Goal: Find specific page/section: Find specific page/section

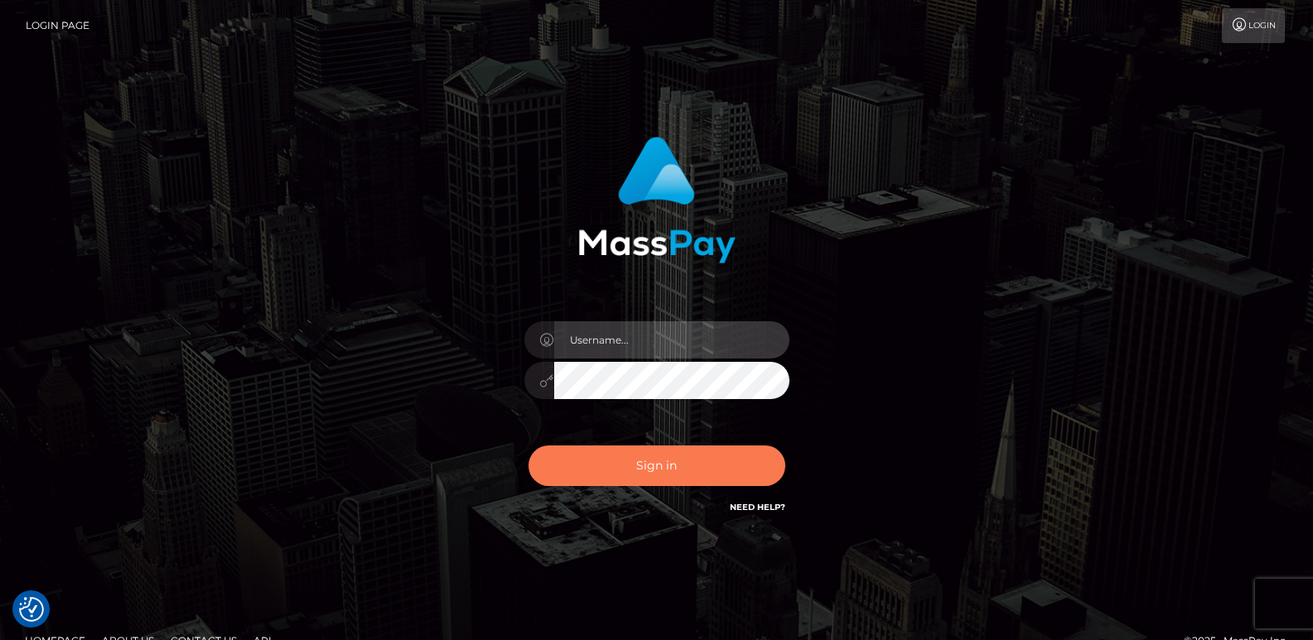
type input "ts2.es"
click at [585, 471] on button "Sign in" at bounding box center [656, 466] width 257 height 41
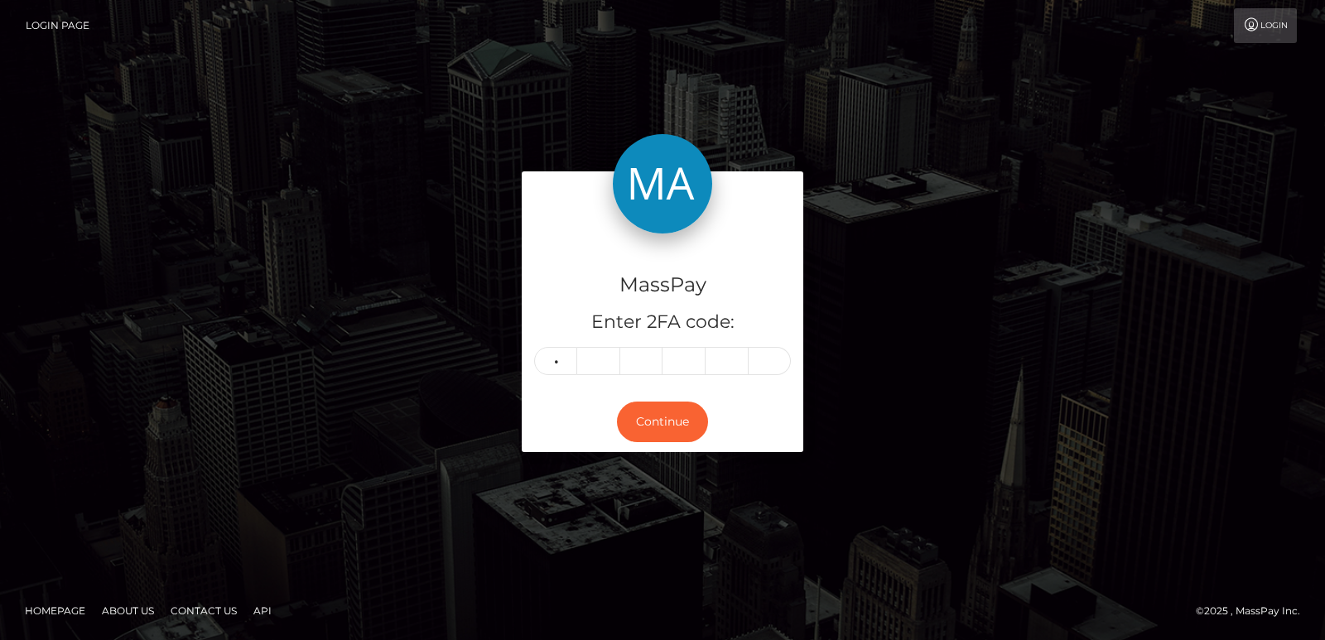
type input "0"
type input "1"
type input "5"
type input "0"
type input "1"
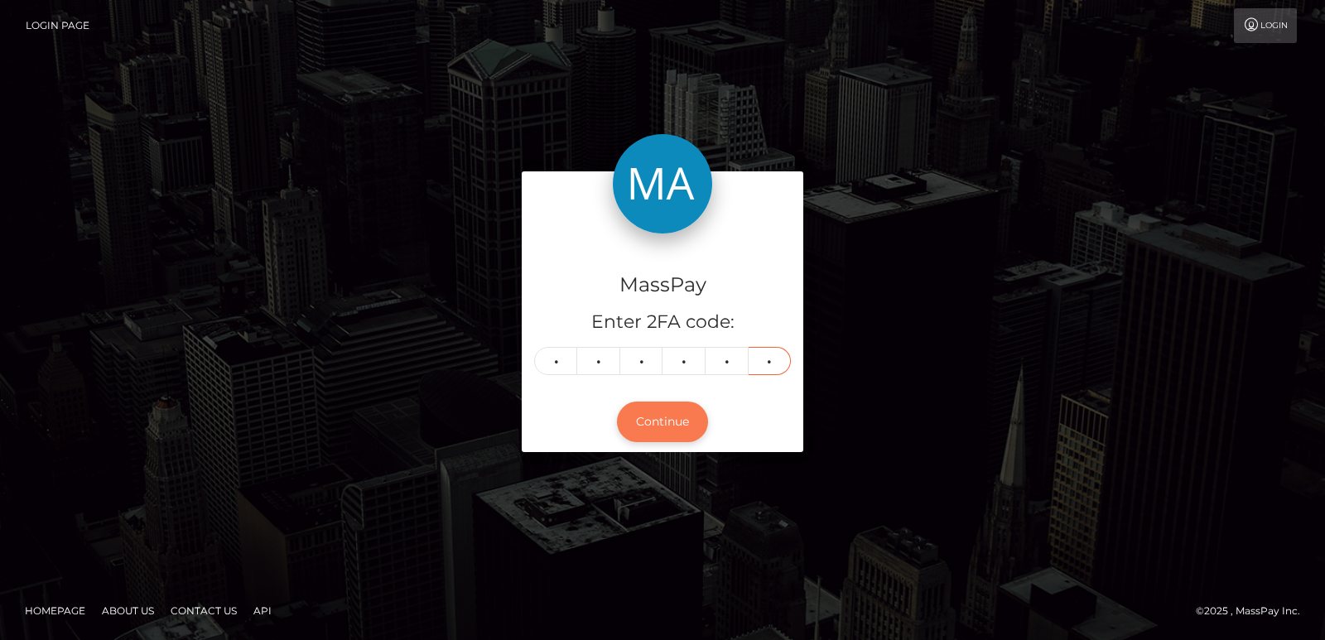
type input "1"
click at [688, 424] on button "Continue" at bounding box center [662, 422] width 91 height 41
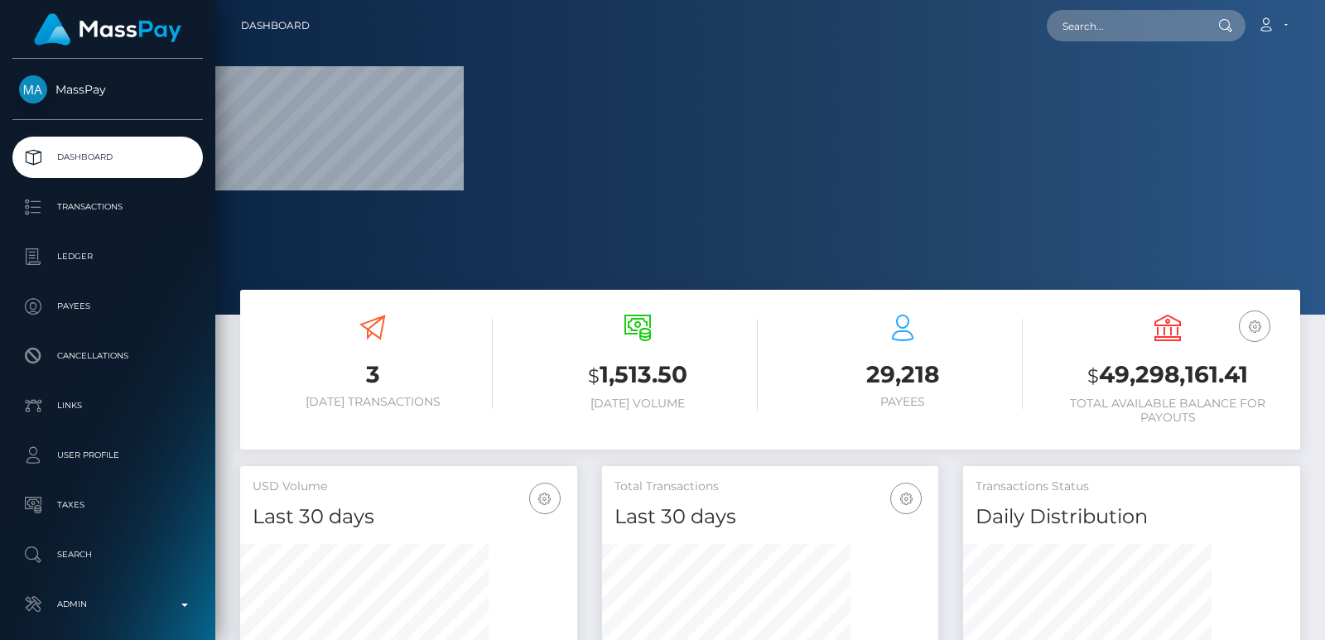
scroll to position [294, 336]
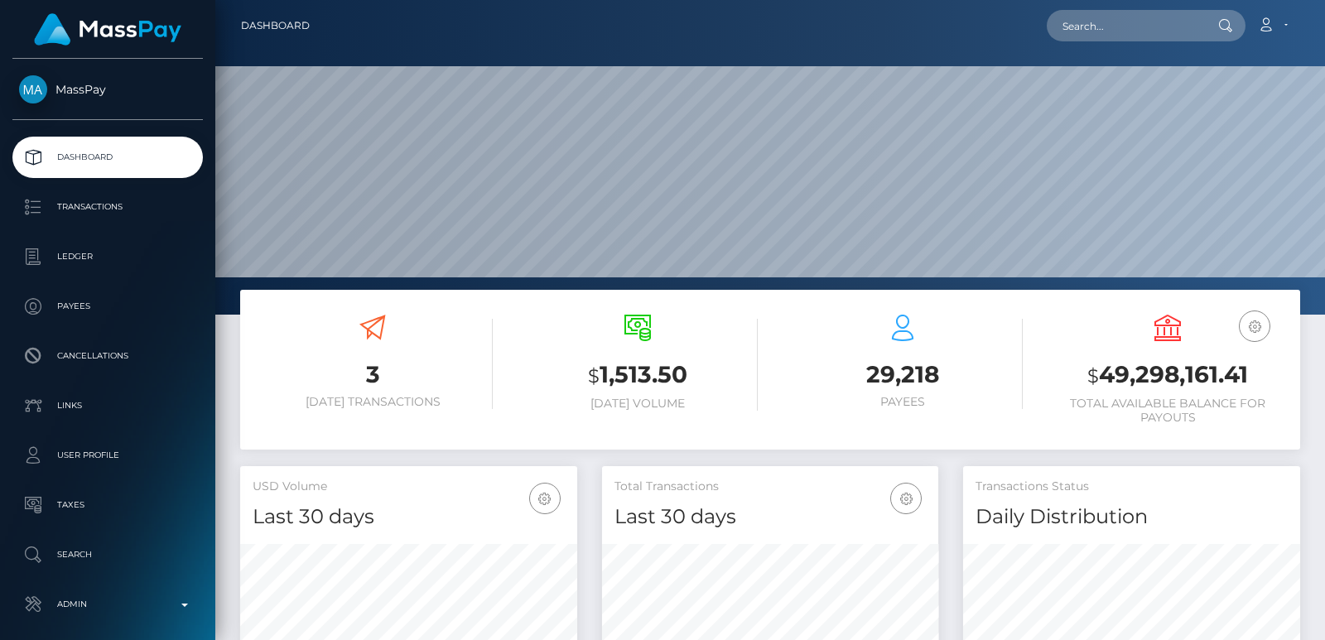
click at [1132, 46] on nav "Dashboard Loading... Loading... Account Edit Profile" at bounding box center [770, 25] width 1110 height 51
click at [1102, 13] on input "text" at bounding box center [1125, 25] width 156 height 31
paste input "[EMAIL_ADDRESS][DOMAIN_NAME]"
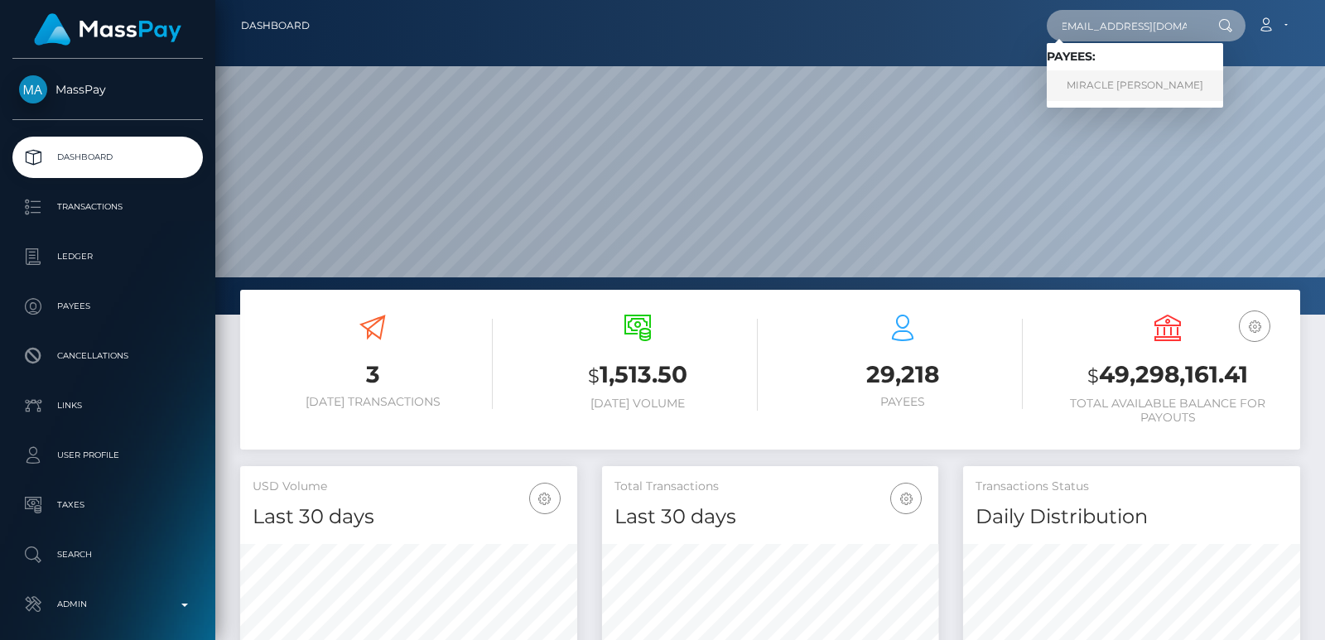
type input "4518miraclec@gmail.com"
click at [1101, 84] on link "MIRACLE ARIEL COLSTON" at bounding box center [1135, 85] width 176 height 31
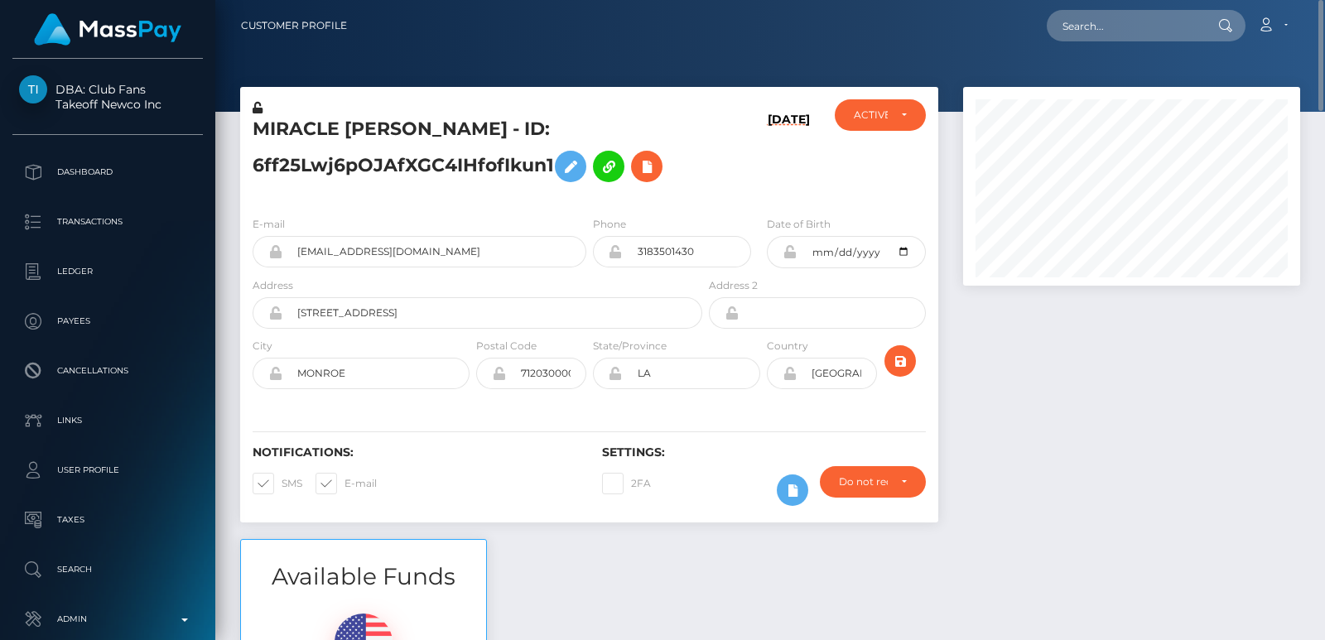
click at [277, 116] on div "MIRACLE ARIEL COLSTON - ID: 6ff25Lwj6pOJAfXGC4IHfofIkun1" at bounding box center [472, 151] width 465 height 104
click at [290, 126] on h5 "MIRACLE ARIEL COLSTON - ID: 6ff25Lwj6pOJAfXGC4IHfofIkun1" at bounding box center [473, 154] width 441 height 74
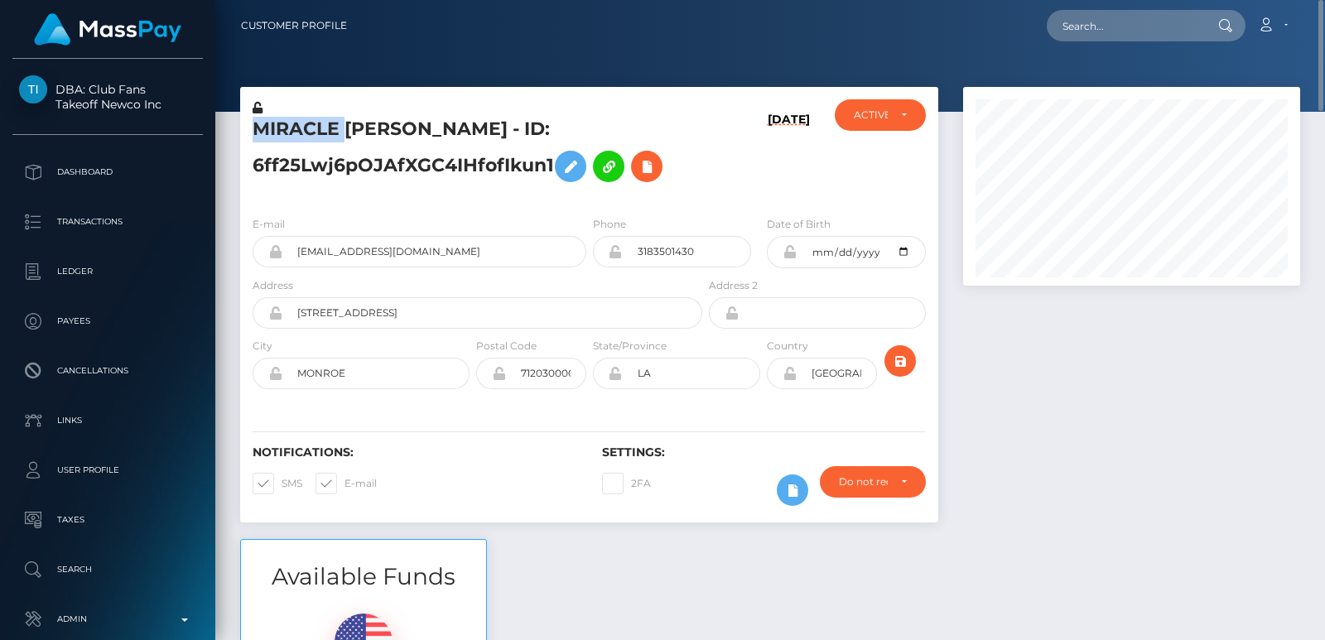
copy h5 "MIRACLE"
click at [1092, 37] on input "text" at bounding box center [1125, 25] width 156 height 31
paste input "m_wooo@icloud.com"
type input "m_wooo@icloud.com"
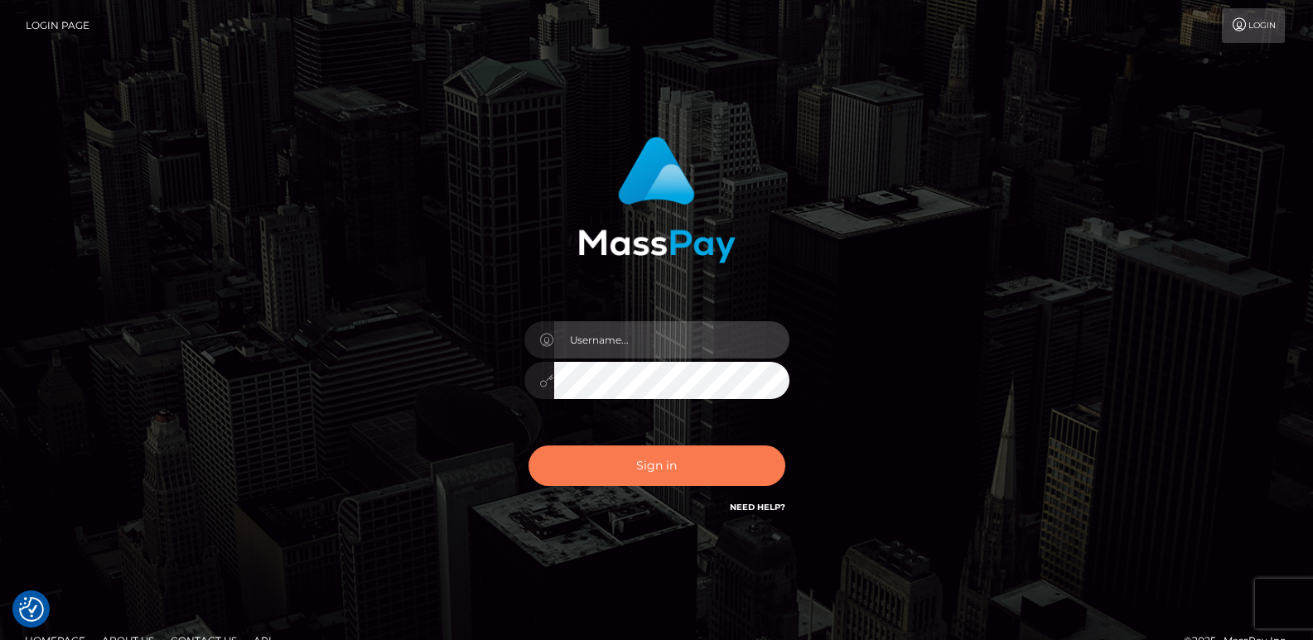
type input "[DOMAIN_NAME]"
click at [626, 466] on button "Sign in" at bounding box center [656, 466] width 257 height 41
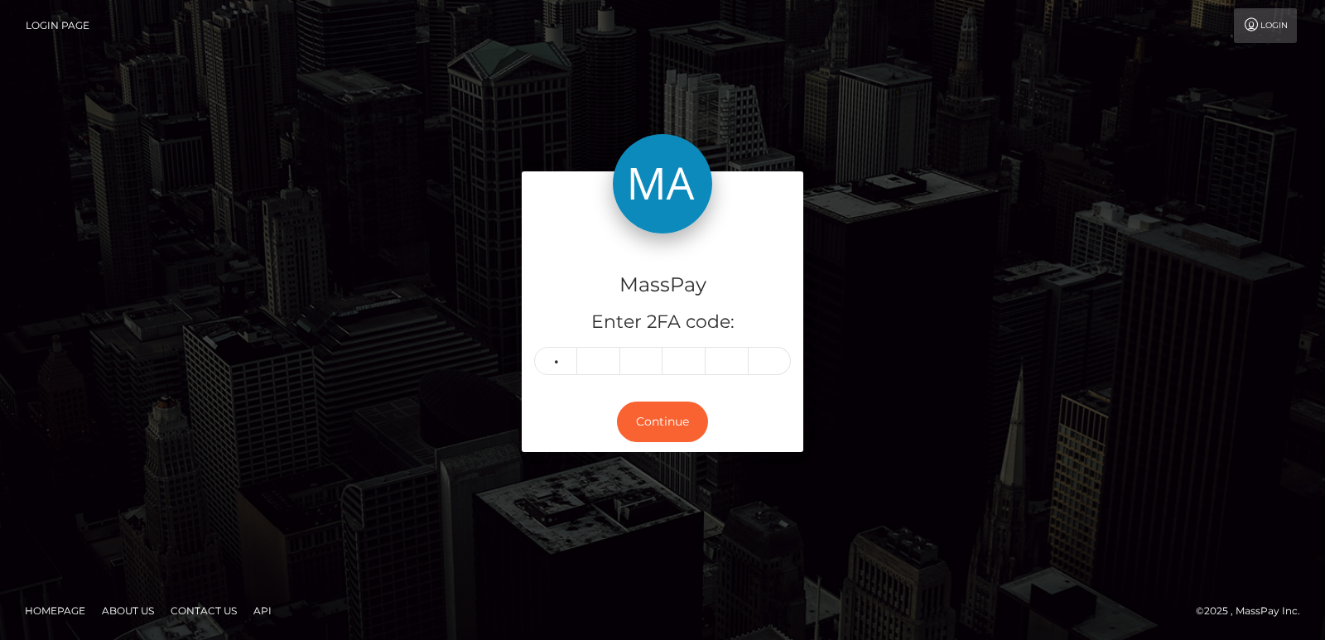
type input "6"
type input "4"
type input "0"
type input "3"
type input "0"
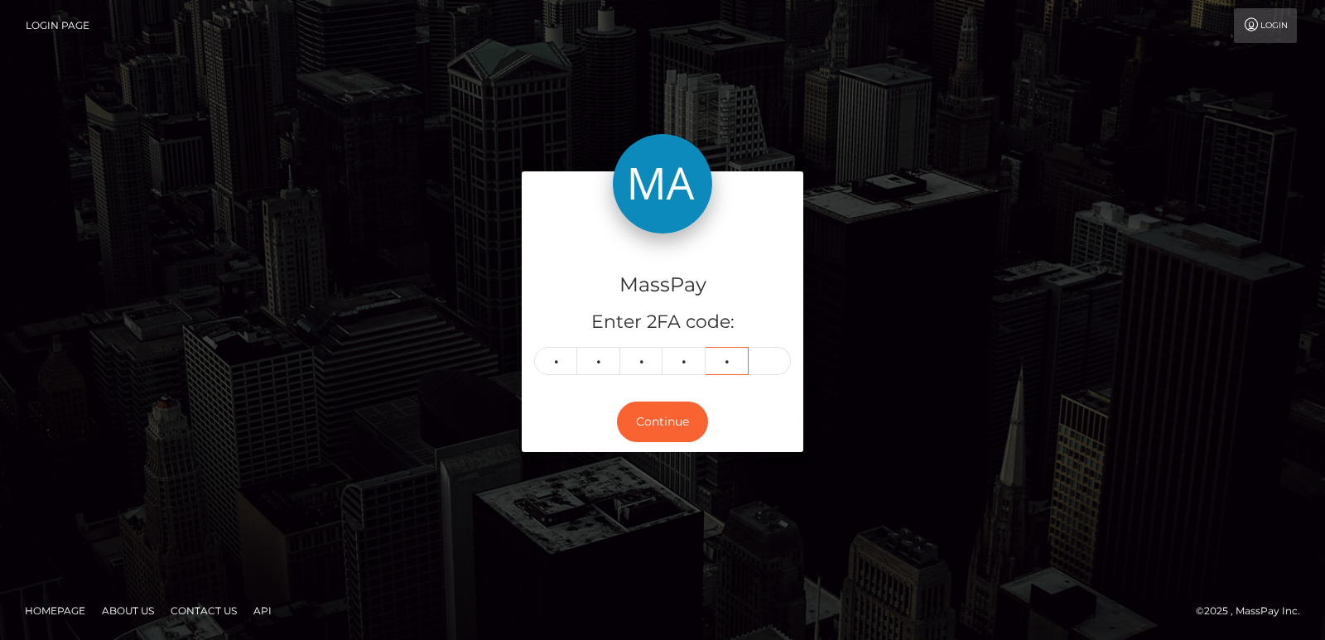
type input "6"
type input "5"
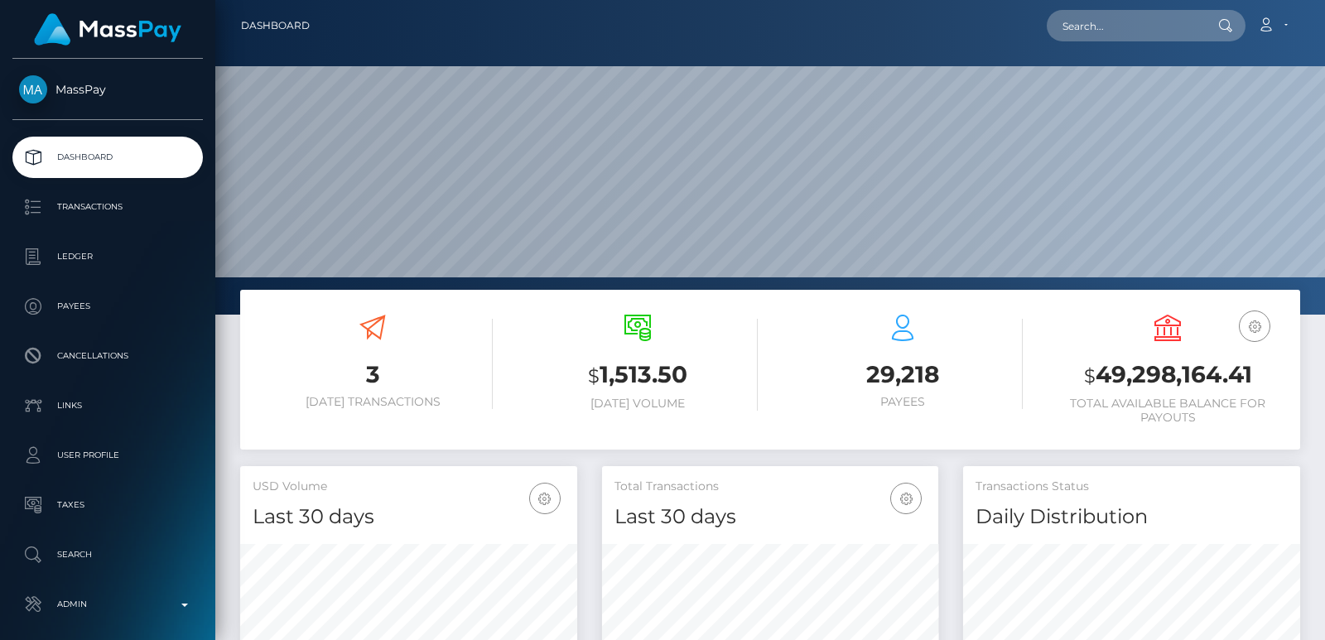
scroll to position [294, 336]
click at [1074, 22] on input "text" at bounding box center [1125, 25] width 156 height 31
paste input "m_wooo@icloud.com"
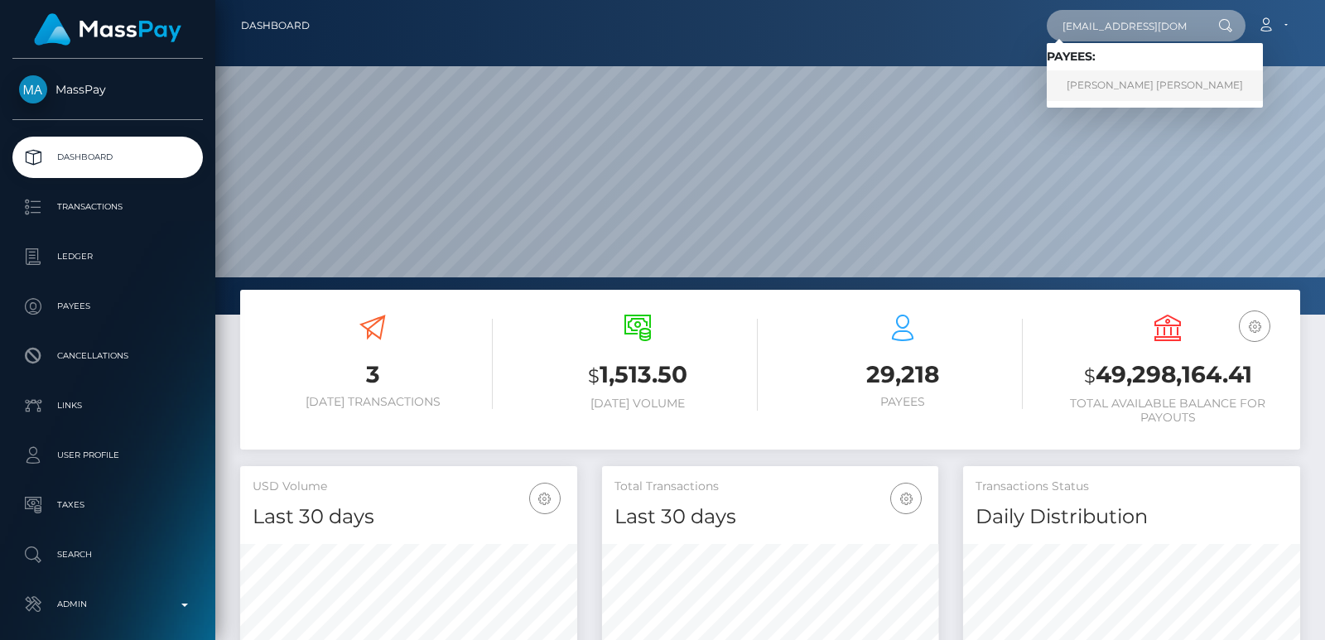
type input "m_wooo@icloud.com"
click at [1131, 96] on link "MEGAN LYNN WOODWARD" at bounding box center [1155, 85] width 216 height 31
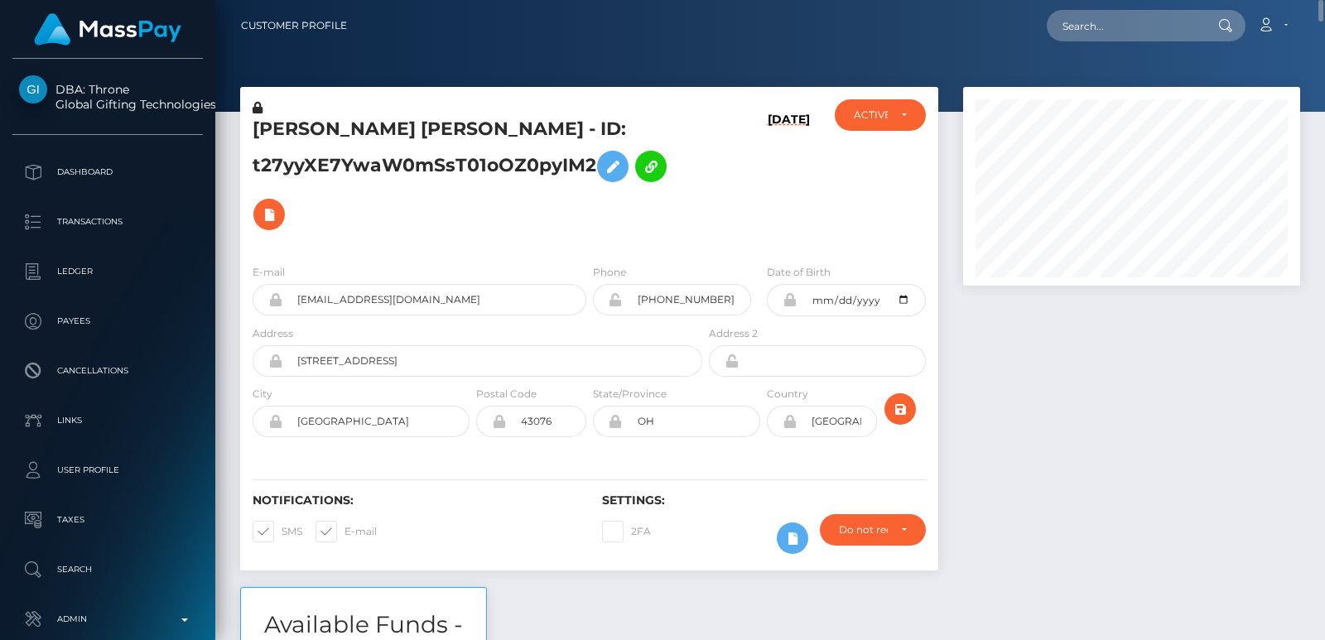
click at [307, 118] on h5 "MEGAN LYNN WOODWARD - ID: t27yyXE7YwaW0mSsT01oOZ0pyIM2" at bounding box center [473, 178] width 441 height 122
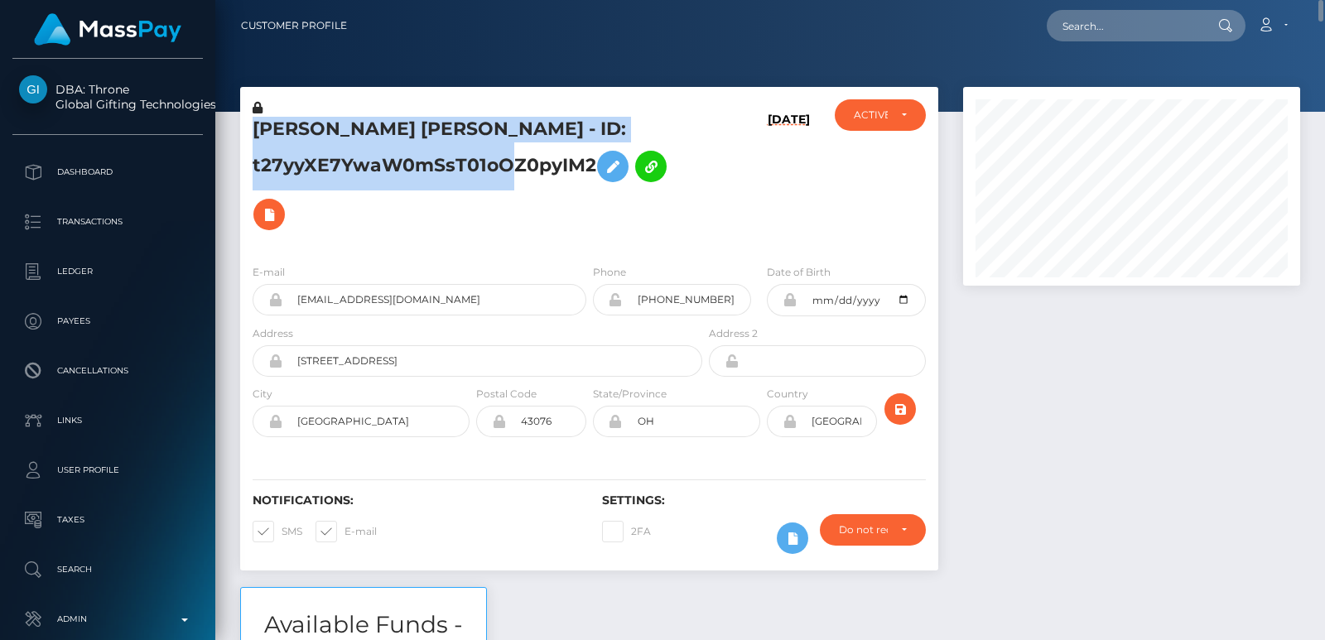
click at [307, 118] on h5 "MEGAN LYNN WOODWARD - ID: t27yyXE7YwaW0mSsT01oOZ0pyIM2" at bounding box center [473, 178] width 441 height 122
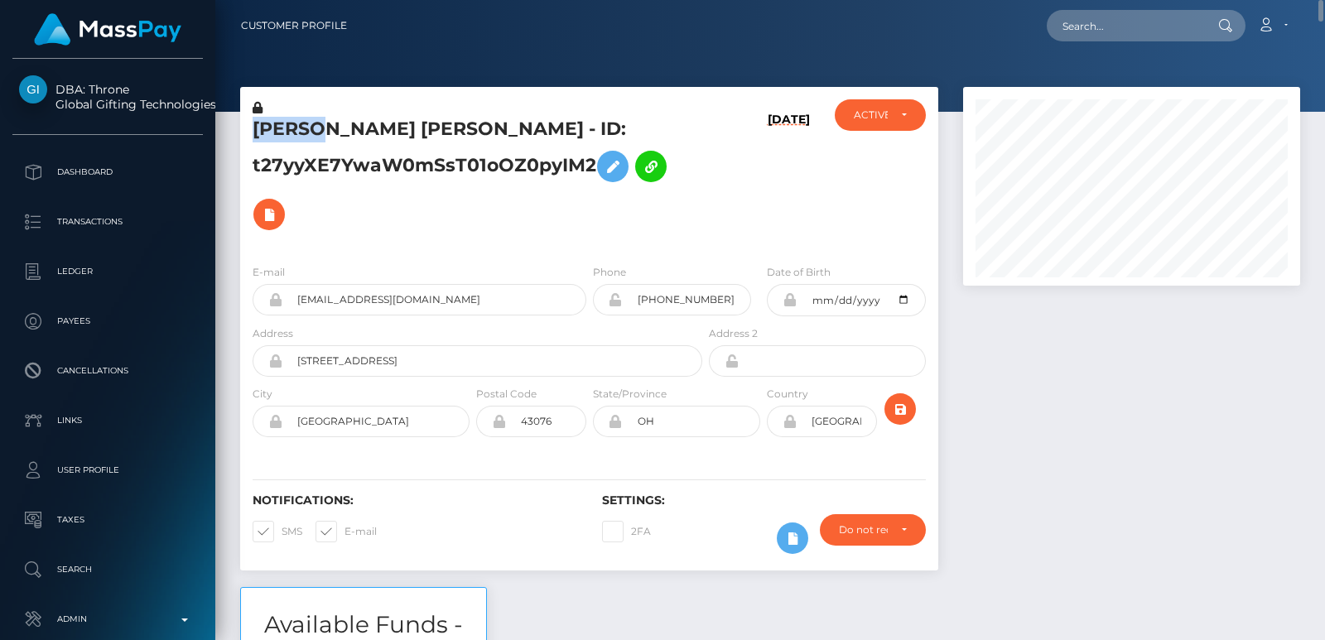
click at [307, 118] on h5 "MEGAN LYNN WOODWARD - ID: t27yyXE7YwaW0mSsT01oOZ0pyIM2" at bounding box center [473, 178] width 441 height 122
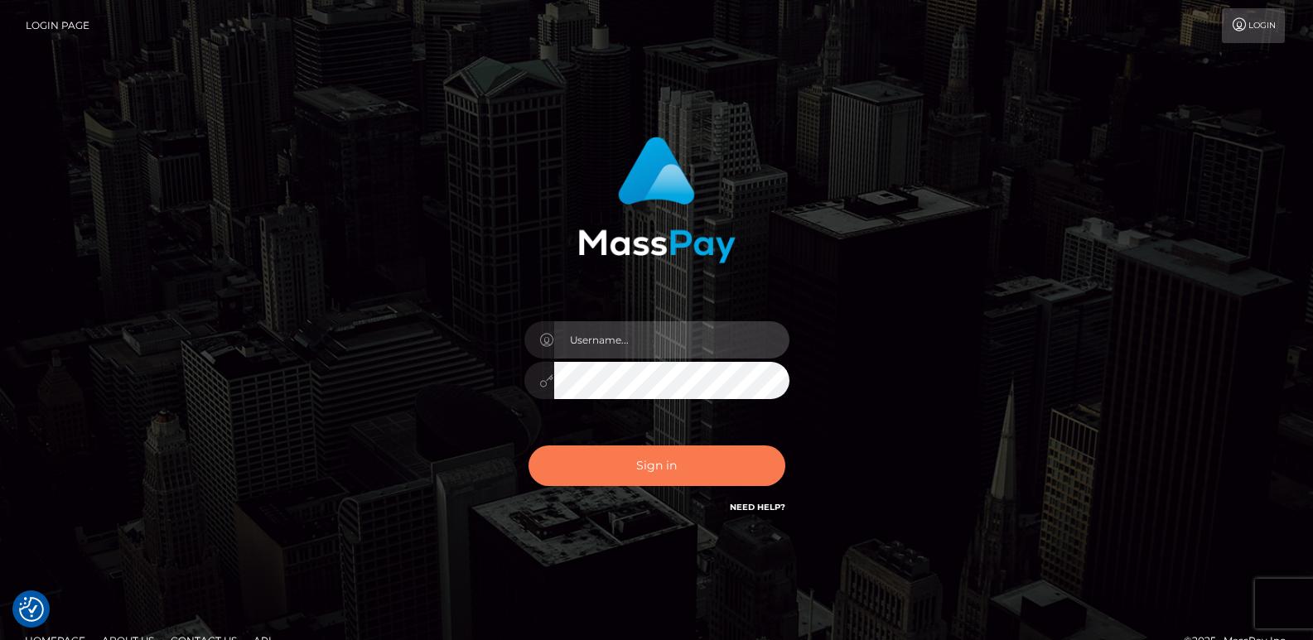
type input "ts2.es"
click at [618, 461] on button "Sign in" at bounding box center [656, 466] width 257 height 41
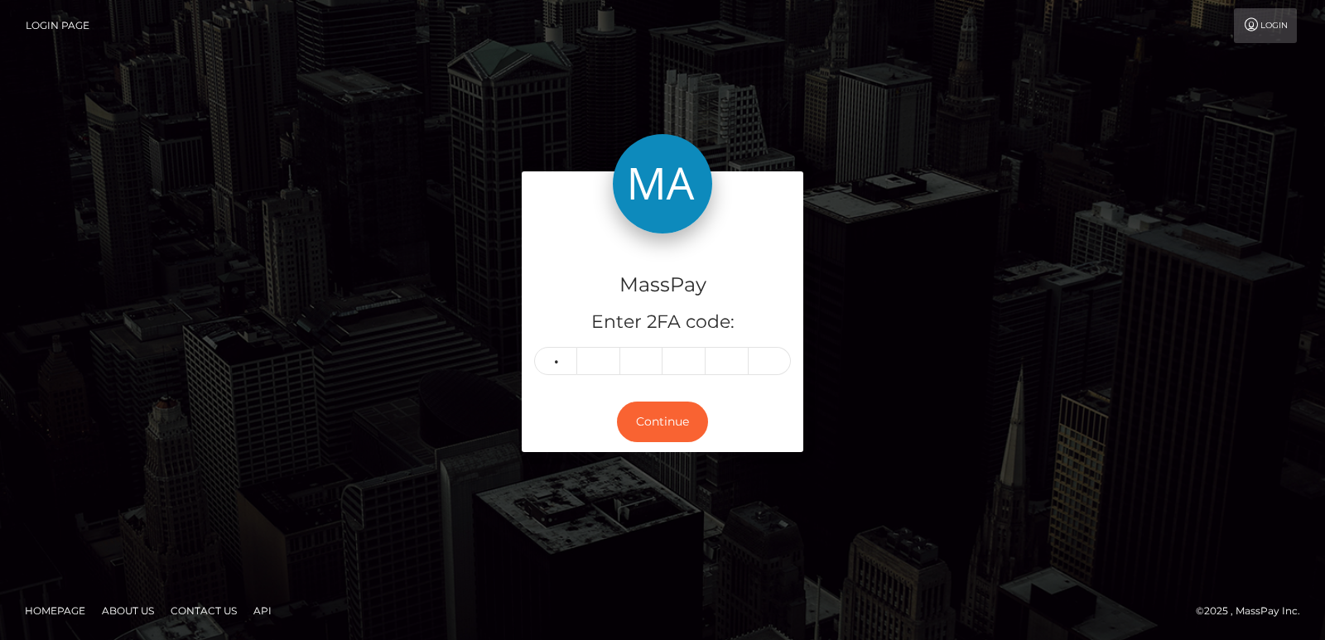
type input "1"
type input "3"
type input "9"
type input "2"
type input "8"
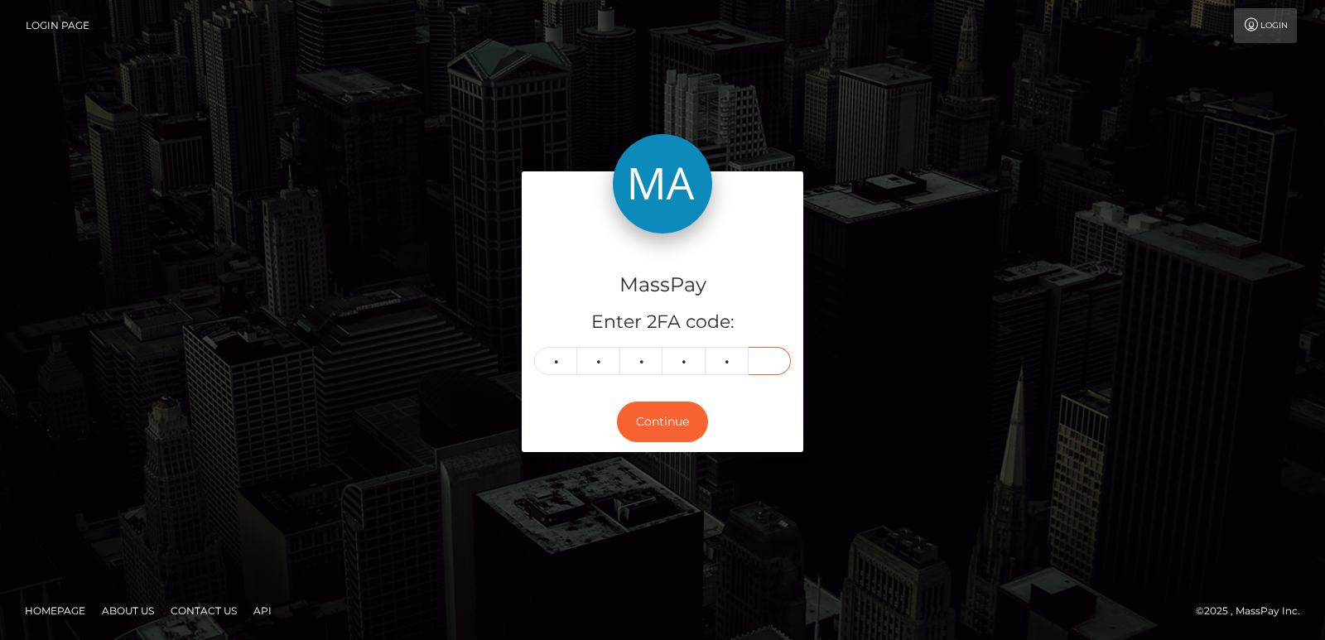
type input "6"
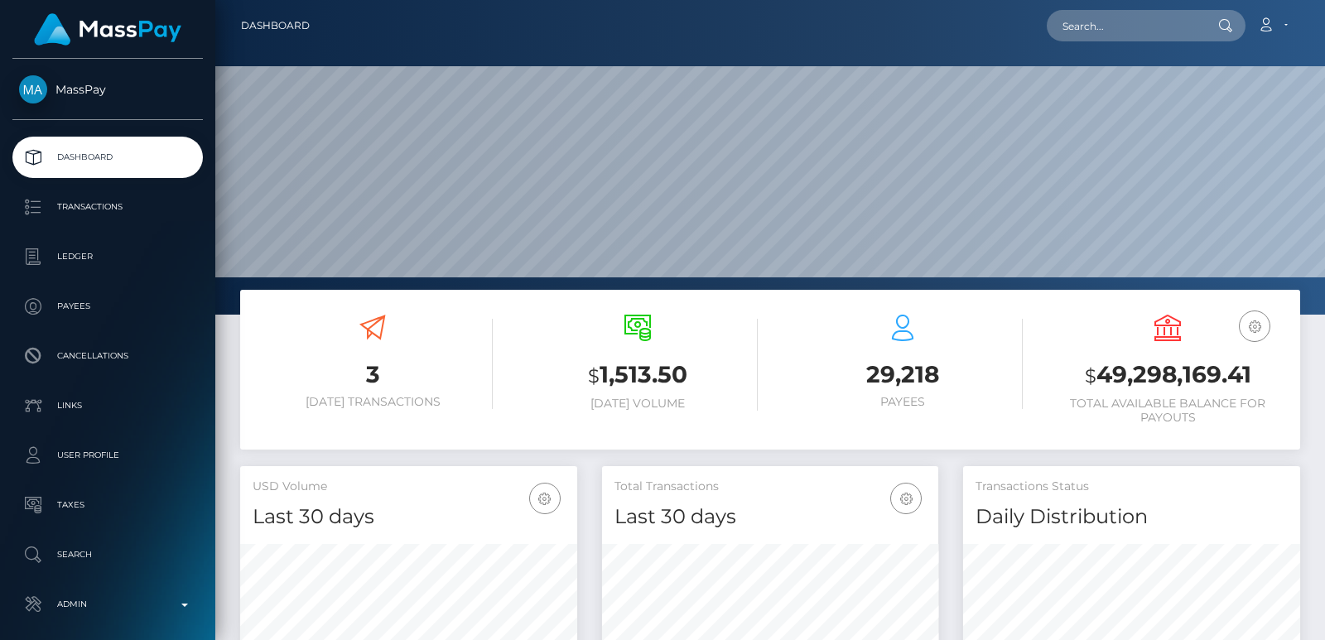
scroll to position [294, 336]
click at [1078, 30] on input "text" at bounding box center [1125, 25] width 156 height 31
paste input "[EMAIL_ADDRESS][DOMAIN_NAME]"
type input "[EMAIL_ADDRESS][DOMAIN_NAME]"
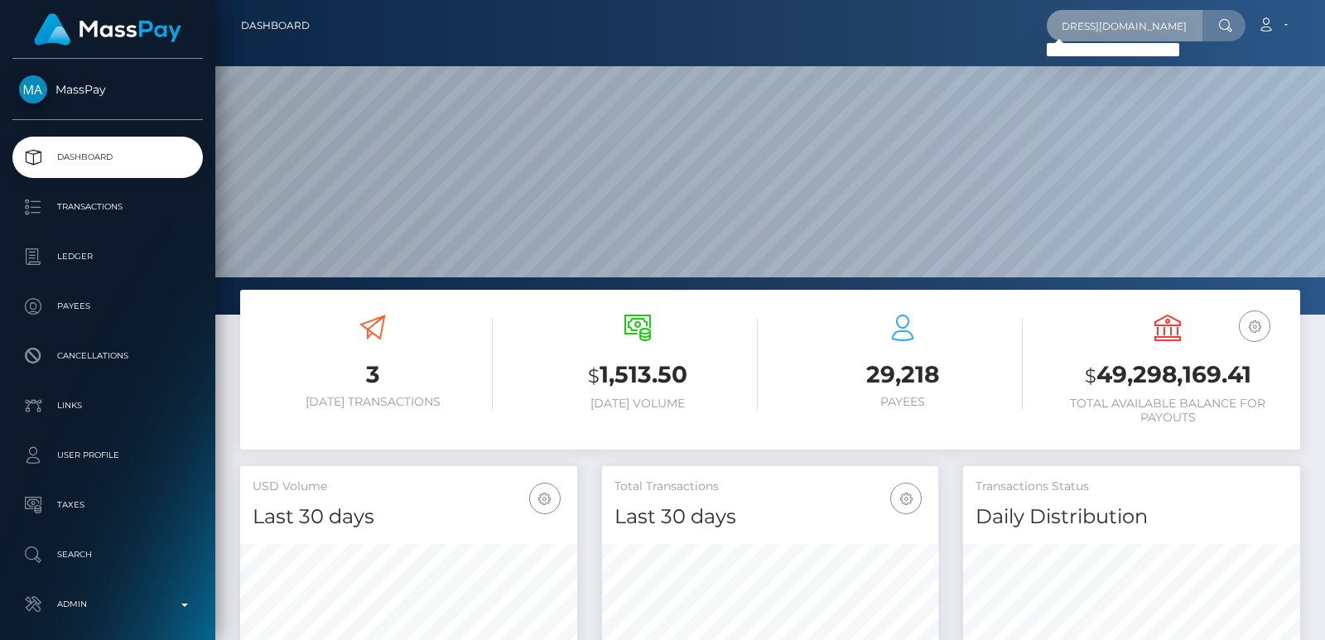
scroll to position [0, 0]
click at [1054, 23] on input "[EMAIL_ADDRESS][DOMAIN_NAME]" at bounding box center [1125, 25] width 156 height 31
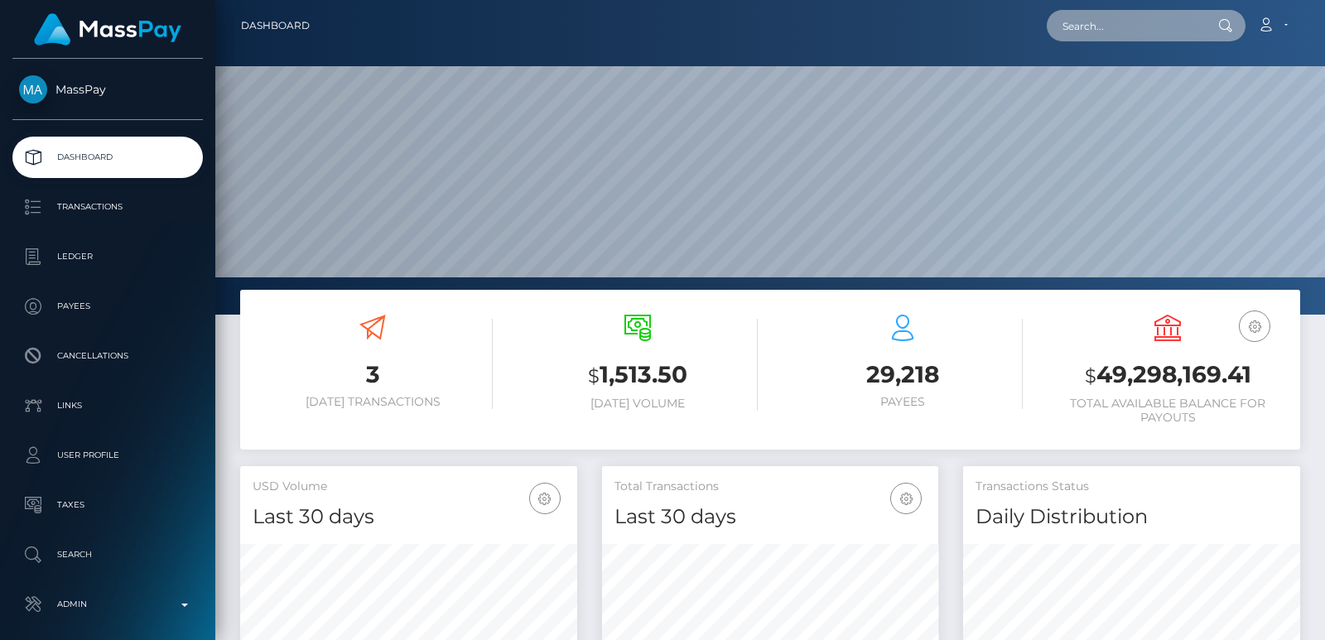
paste input "[EMAIL_ADDRESS][DOMAIN_NAME]"
type input "[EMAIL_ADDRESS][DOMAIN_NAME]"
click at [1095, 19] on input "[EMAIL_ADDRESS][DOMAIN_NAME]" at bounding box center [1125, 25] width 156 height 31
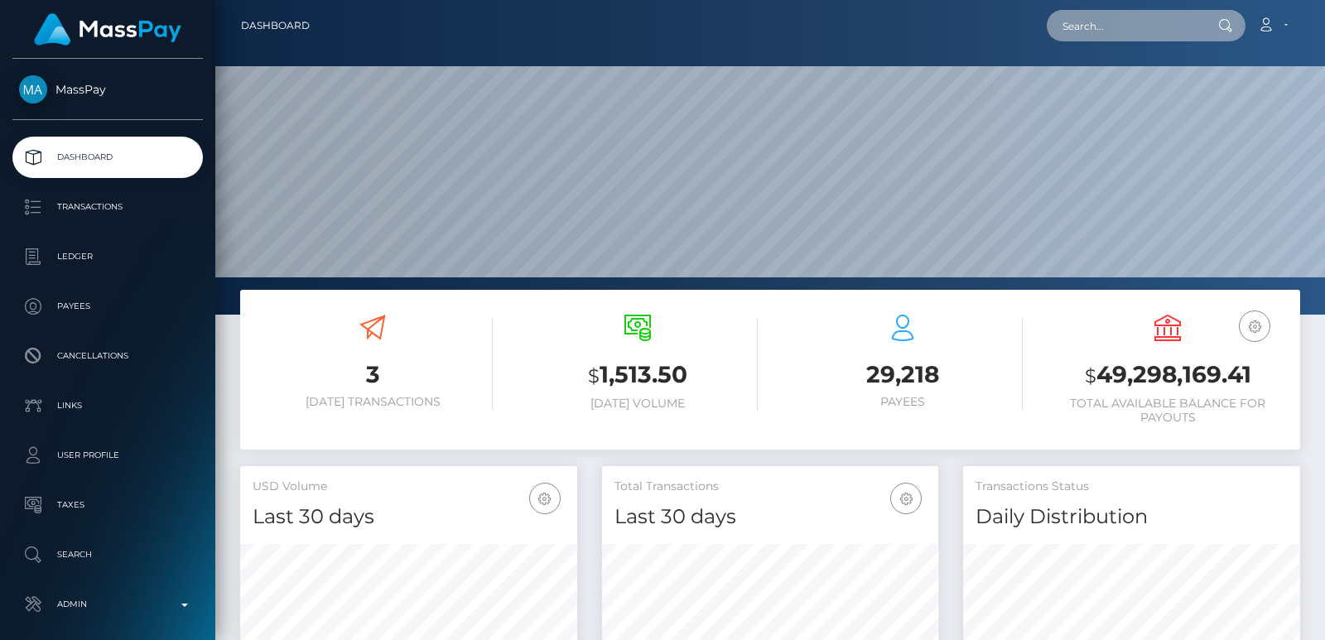
paste input "[EMAIL_ADDRESS][DOMAIN_NAME]"
type input "[EMAIL_ADDRESS][DOMAIN_NAME]"
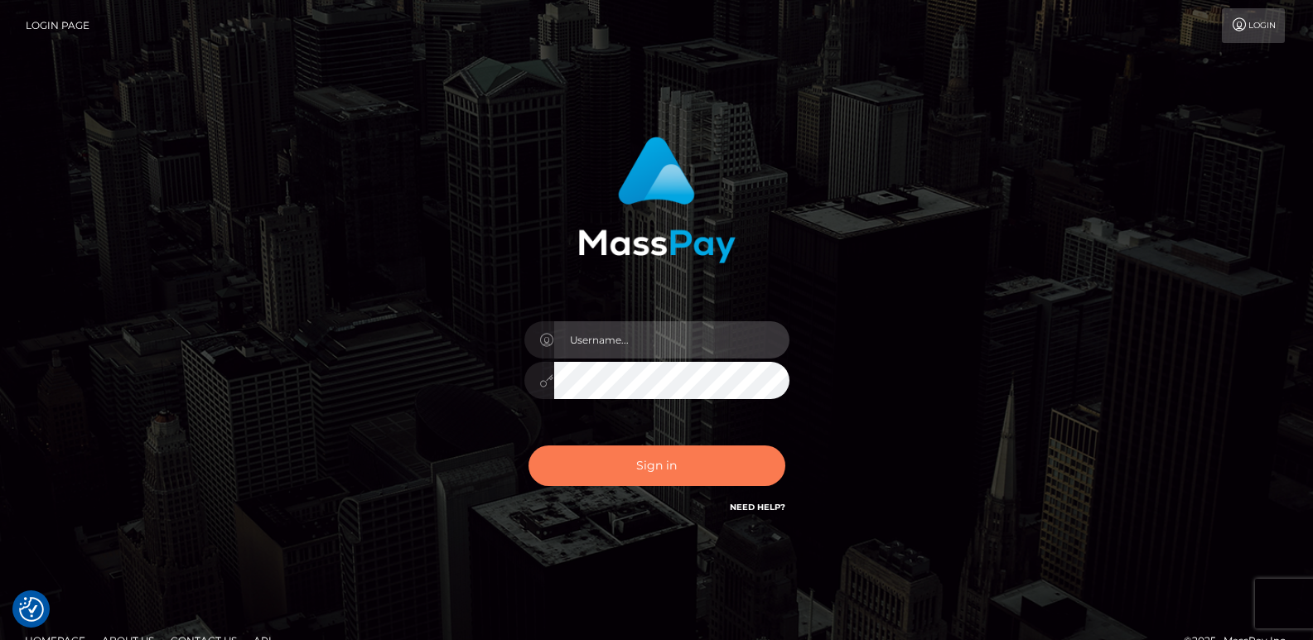
type input "[DOMAIN_NAME]"
click at [646, 465] on button "Sign in" at bounding box center [656, 466] width 257 height 41
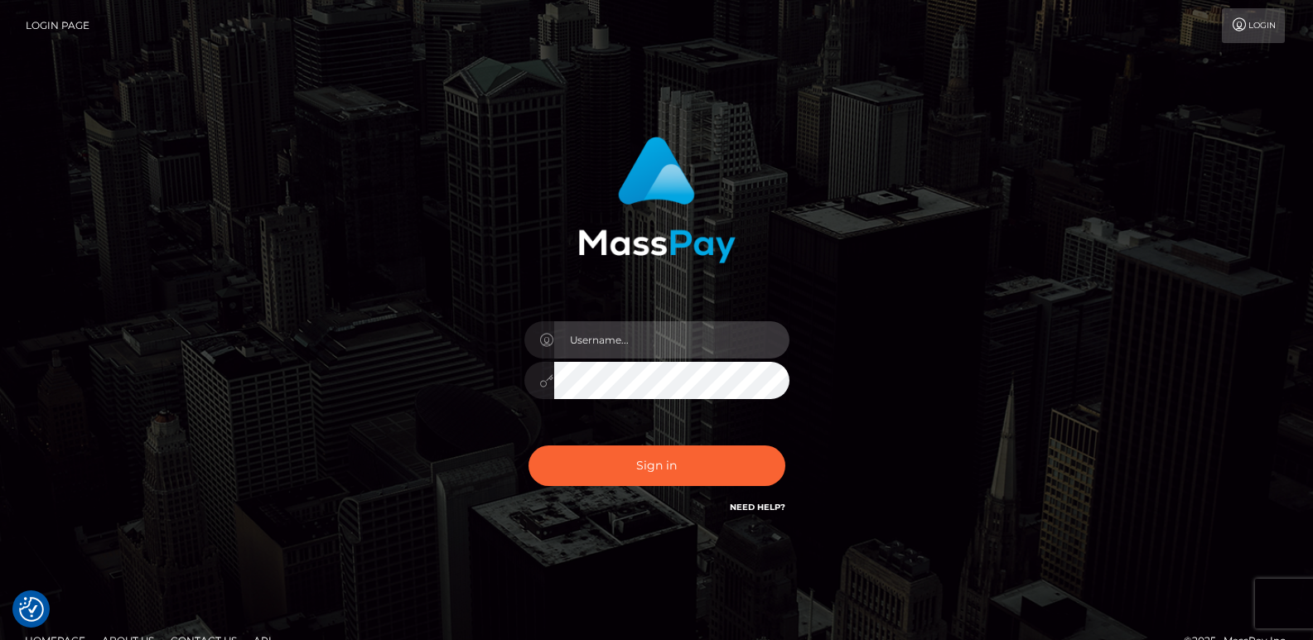
type input "[DOMAIN_NAME]"
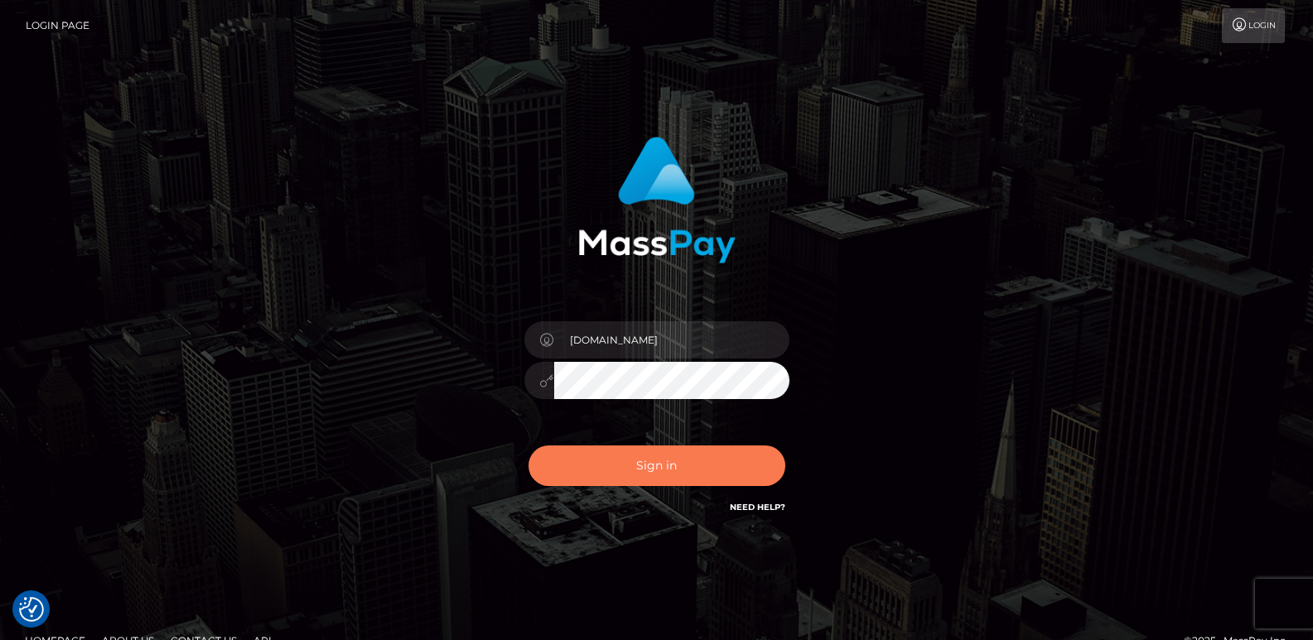
click at [646, 465] on button "Sign in" at bounding box center [656, 466] width 257 height 41
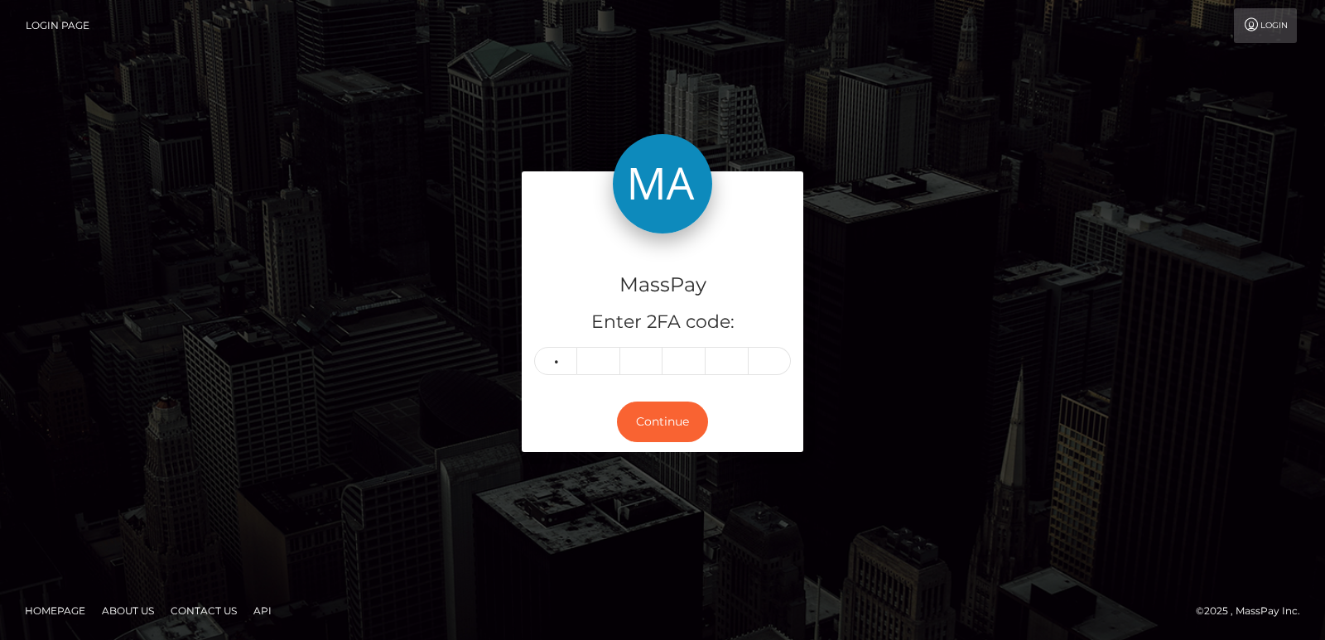
type input "2"
type input "0"
type input "9"
type input "1"
type input "3"
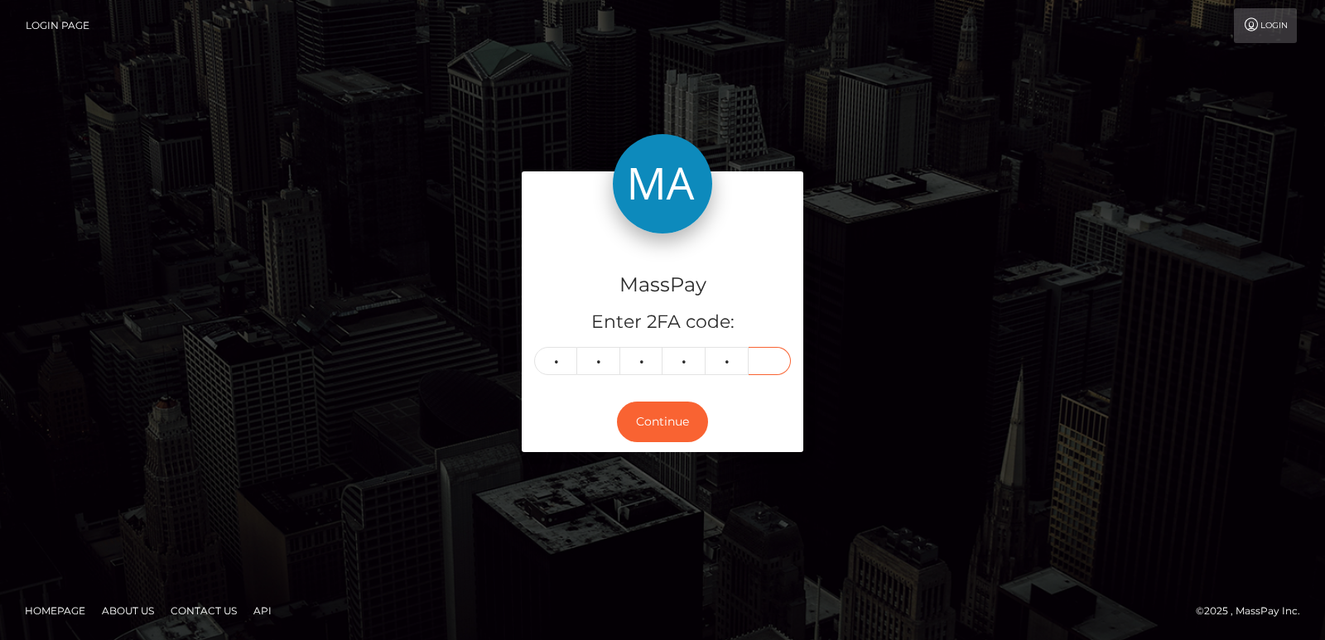
type input "1"
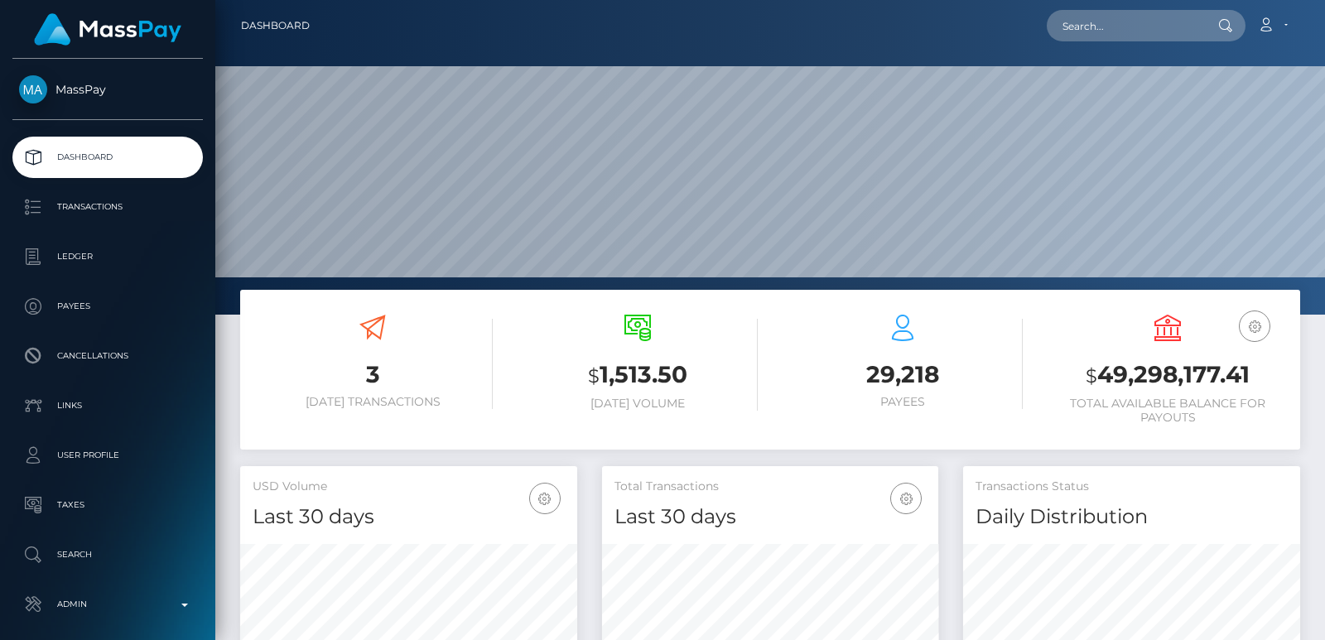
scroll to position [294, 336]
click at [1073, 44] on nav "Dashboard Loading... Loading... Account Edit Profile" at bounding box center [770, 25] width 1110 height 51
click at [1092, 19] on input "text" at bounding box center [1125, 25] width 156 height 31
paste input "[EMAIL_ADDRESS][DOMAIN_NAME]"
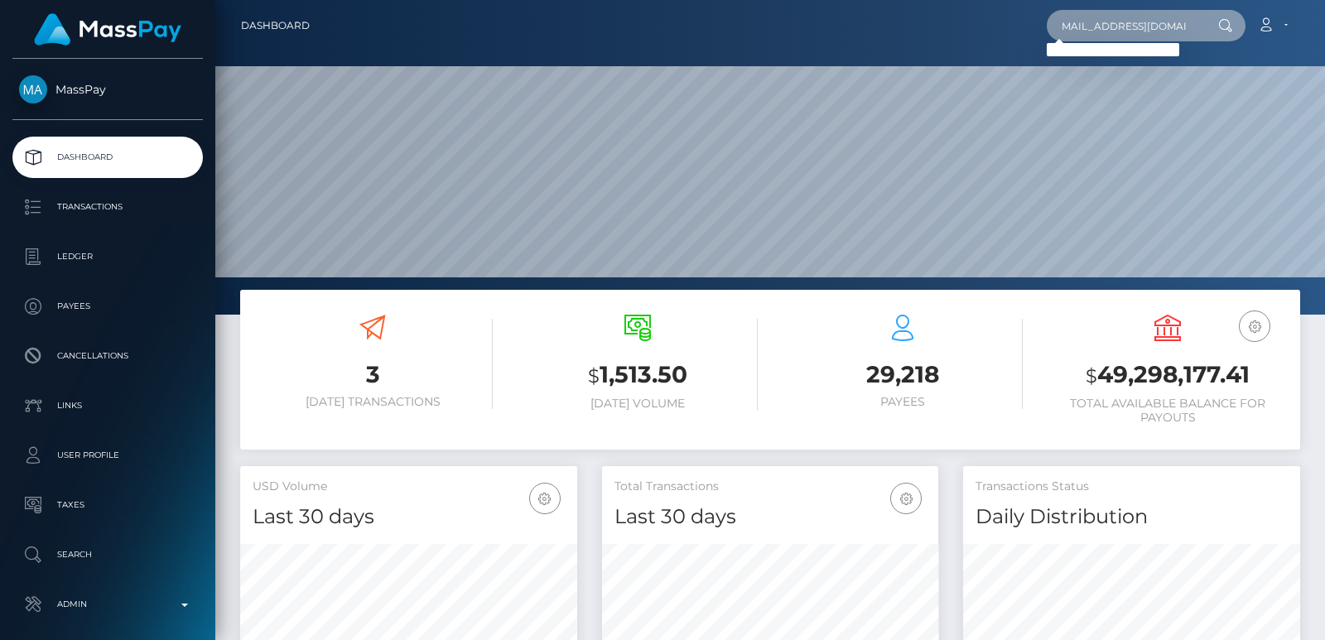
type input "pisanello.ilaria@gmail.com"
click at [1093, 34] on input "pisanello.ilaria@gmail.com" at bounding box center [1125, 25] width 156 height 31
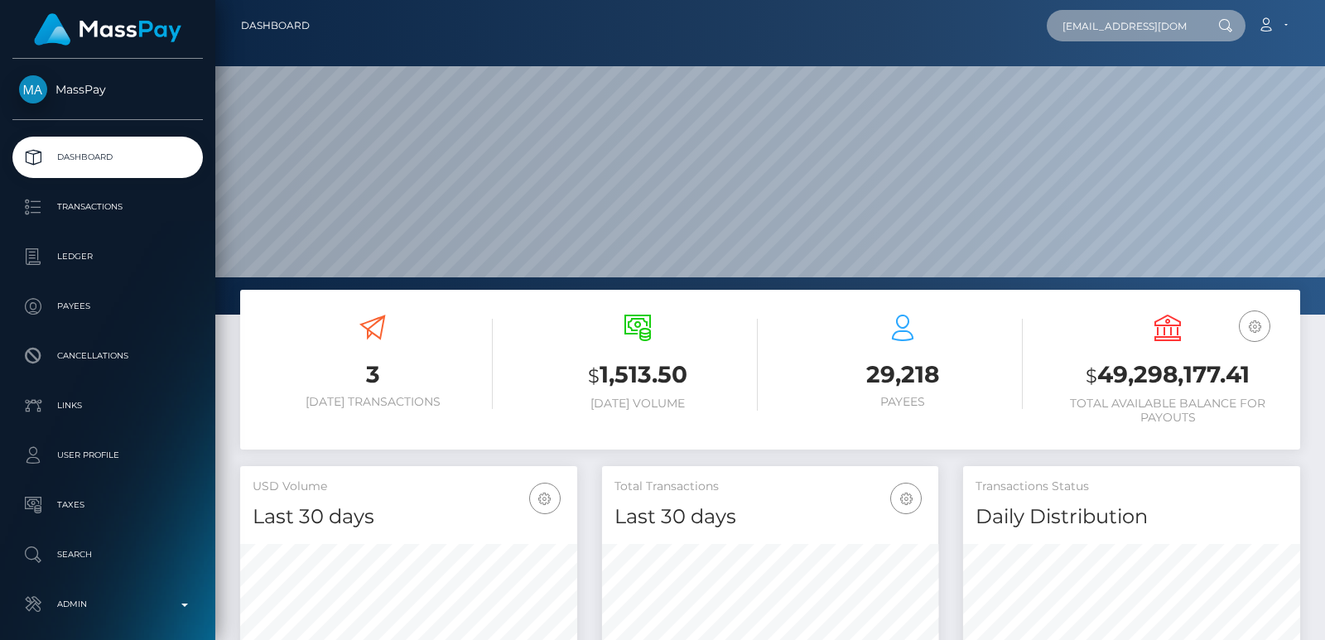
click at [1093, 34] on input "pisanello.ilaria@gmail.com" at bounding box center [1125, 25] width 156 height 31
paste input "pisanello.ilaria@gmail.com"
type input "pisanello.ilaria@gmail.com"
click at [1100, 36] on input "pisanello.ilaria@gmail.com" at bounding box center [1125, 25] width 156 height 31
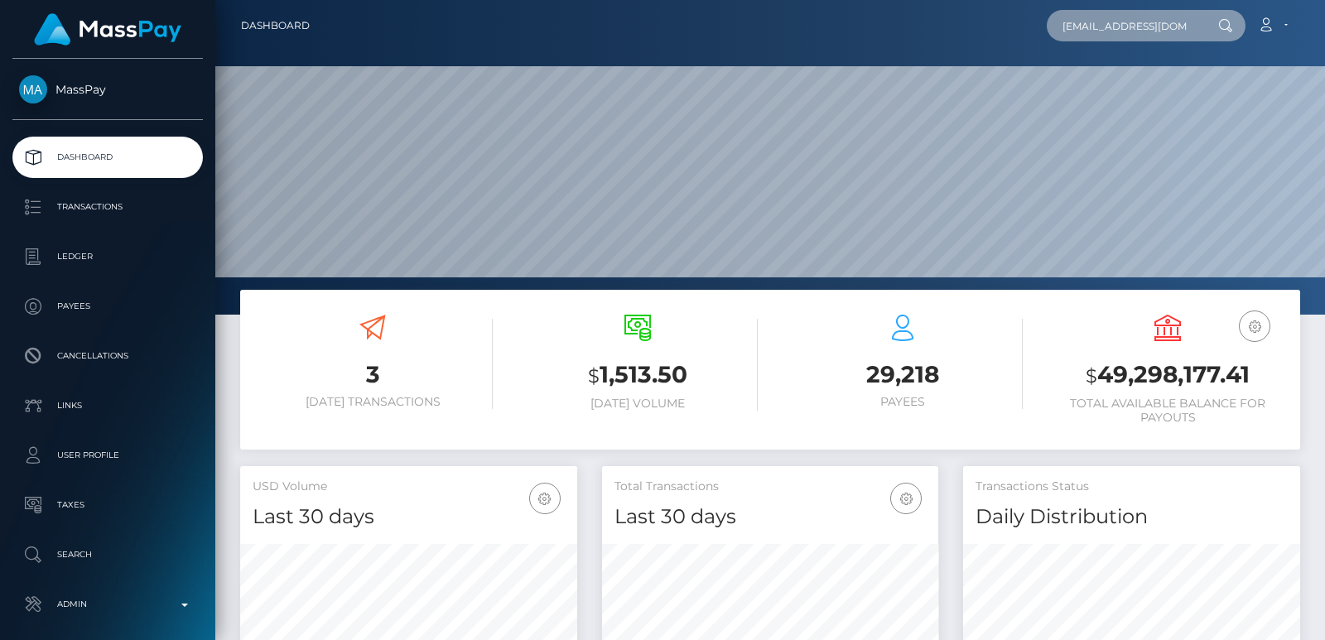
click at [1100, 36] on input "pisanello.ilaria@gmail.com" at bounding box center [1125, 25] width 156 height 31
paste input "[EMAIL_ADDRESS][DOMAIN_NAME]"
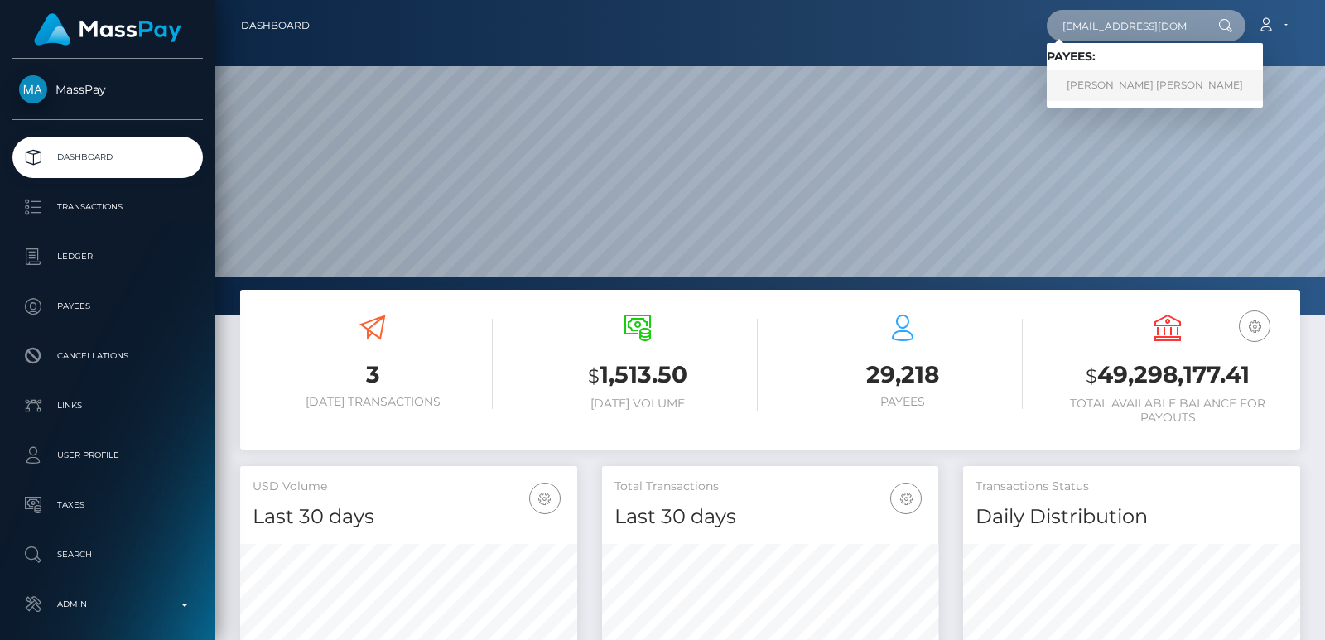
type input "[EMAIL_ADDRESS][DOMAIN_NAME]"
click at [1123, 85] on link "CATALINA PAZ RAMÍREZ ACEVEDO" at bounding box center [1155, 85] width 216 height 31
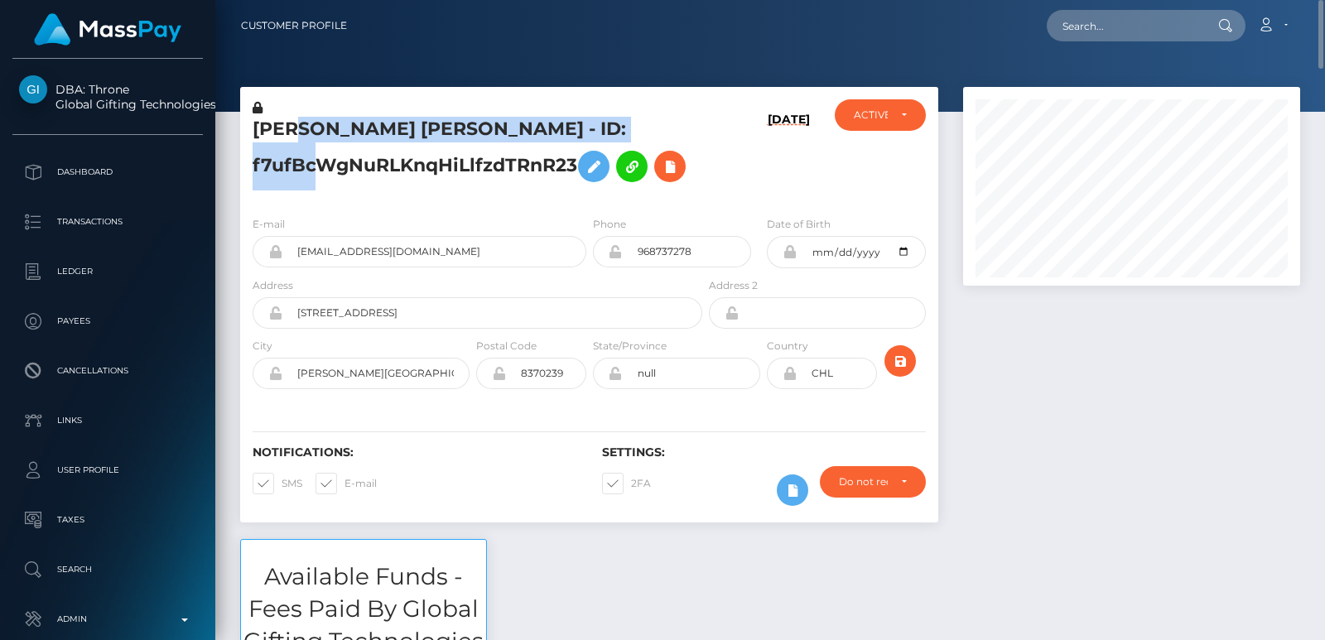
drag, startPoint x: 302, startPoint y: 142, endPoint x: 301, endPoint y: 134, distance: 8.3
click at [301, 134] on h5 "[PERSON_NAME] [PERSON_NAME] - ID: f7ufBcWgNuRLKnqHiLlfzdTRnR23" at bounding box center [473, 154] width 441 height 74
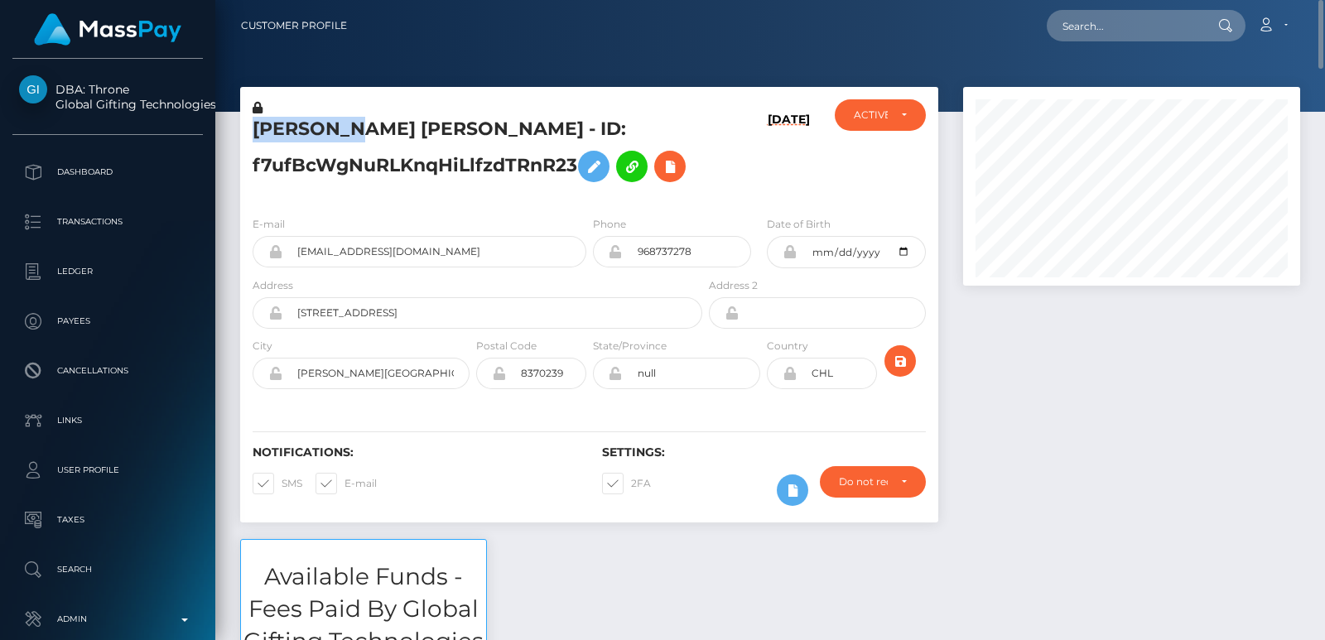
click at [301, 134] on h5 "[PERSON_NAME] [PERSON_NAME] - ID: f7ufBcWgNuRLKnqHiLlfzdTRnR23" at bounding box center [473, 154] width 441 height 74
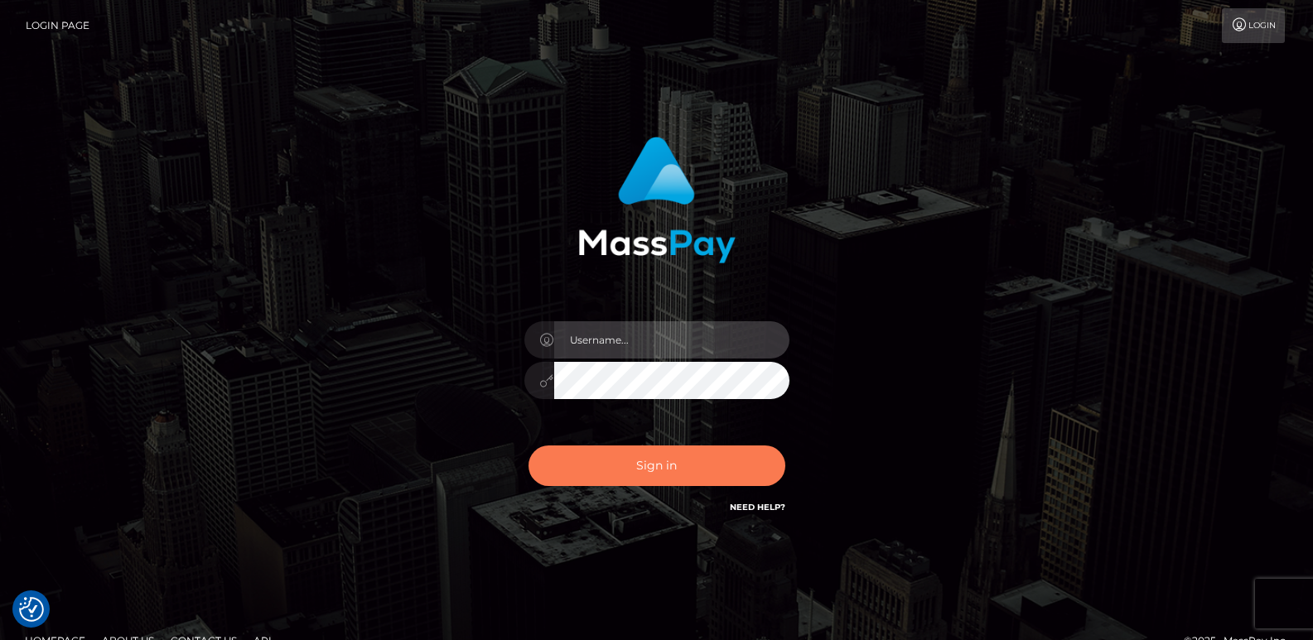
type input "ts2.es"
click at [648, 476] on button "Sign in" at bounding box center [656, 466] width 257 height 41
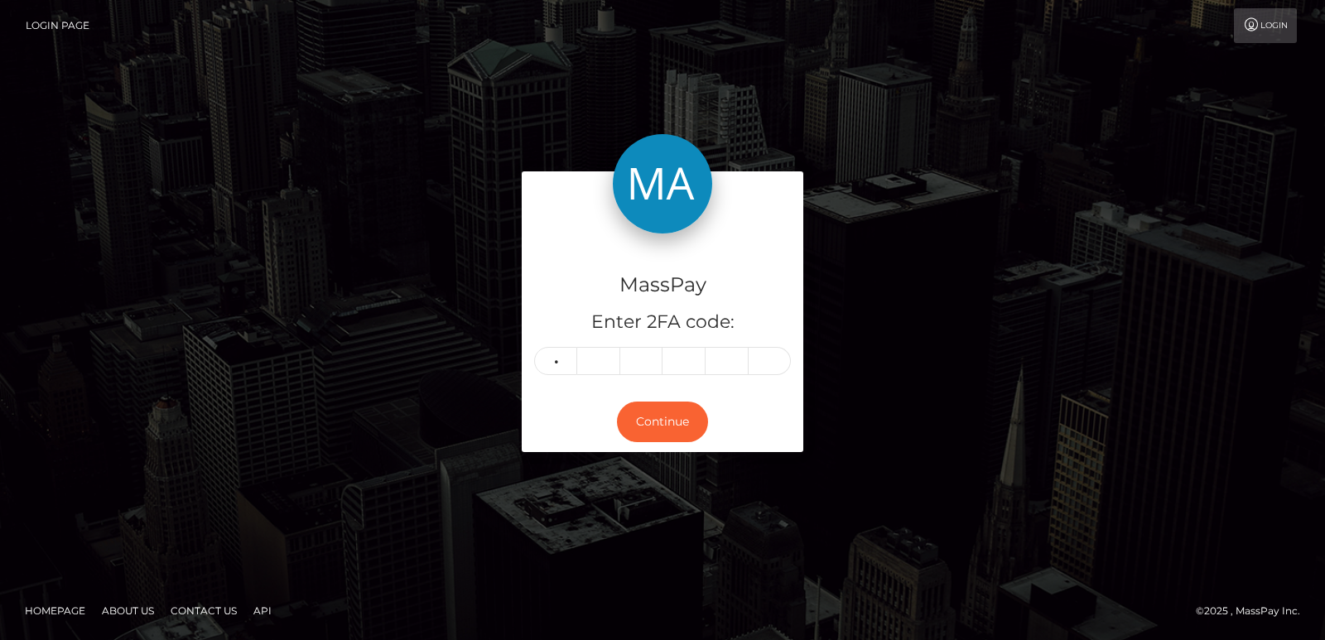
type input "3"
type input "8"
type input "3"
type input "1"
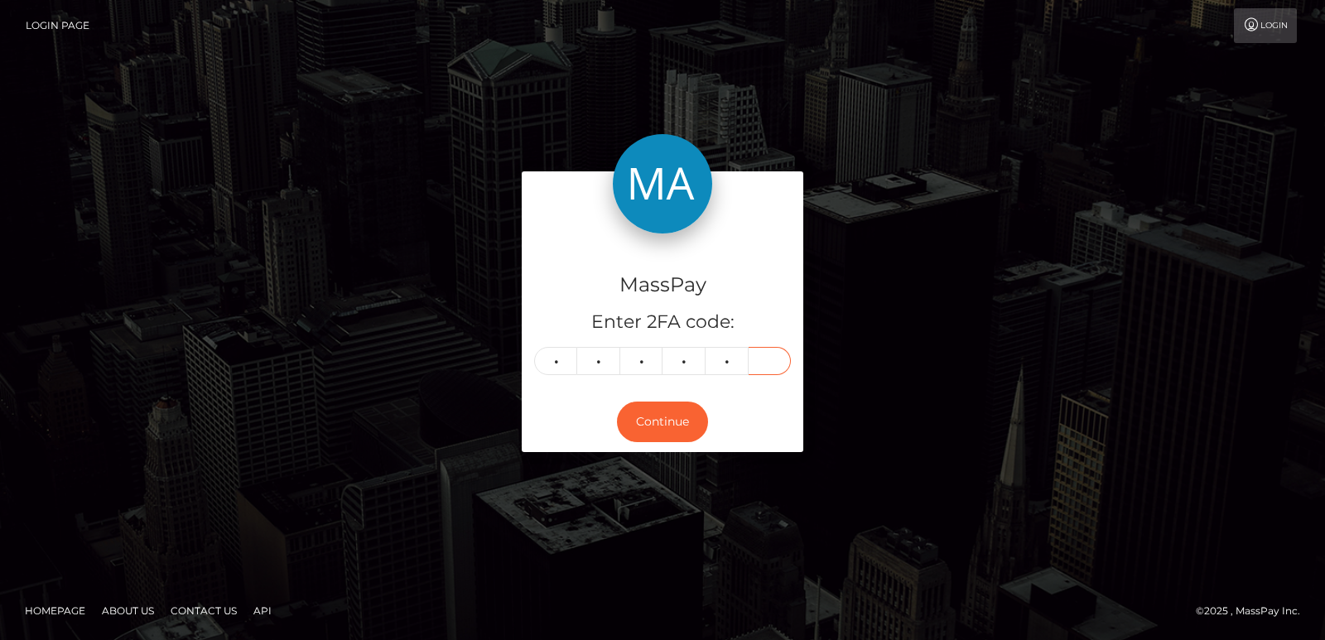
type input "7"
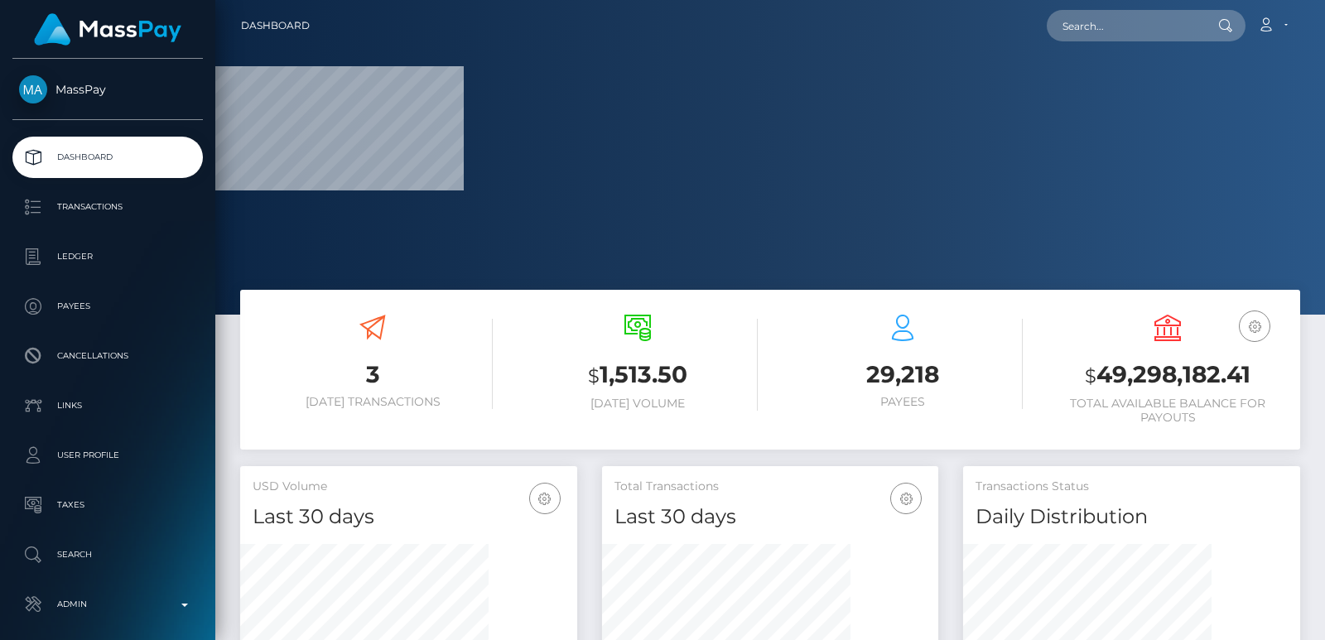
scroll to position [294, 336]
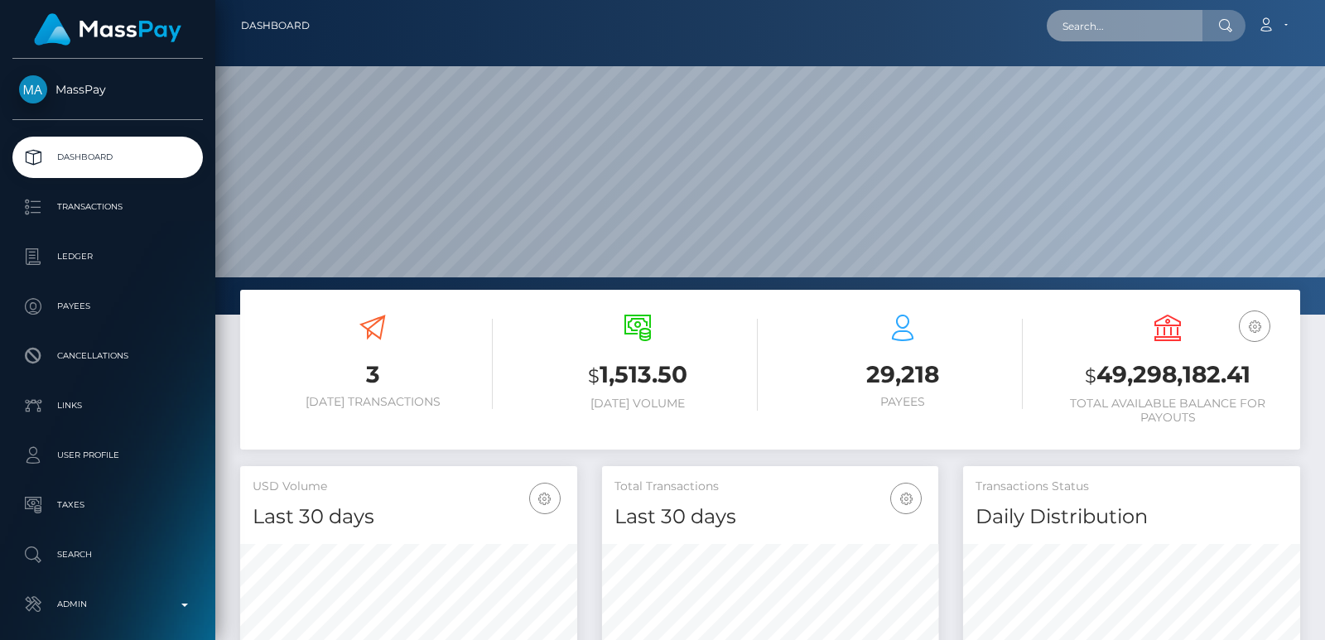
click at [1053, 23] on input "text" at bounding box center [1125, 25] width 156 height 31
paste input "elmaestro777@icloud.com"
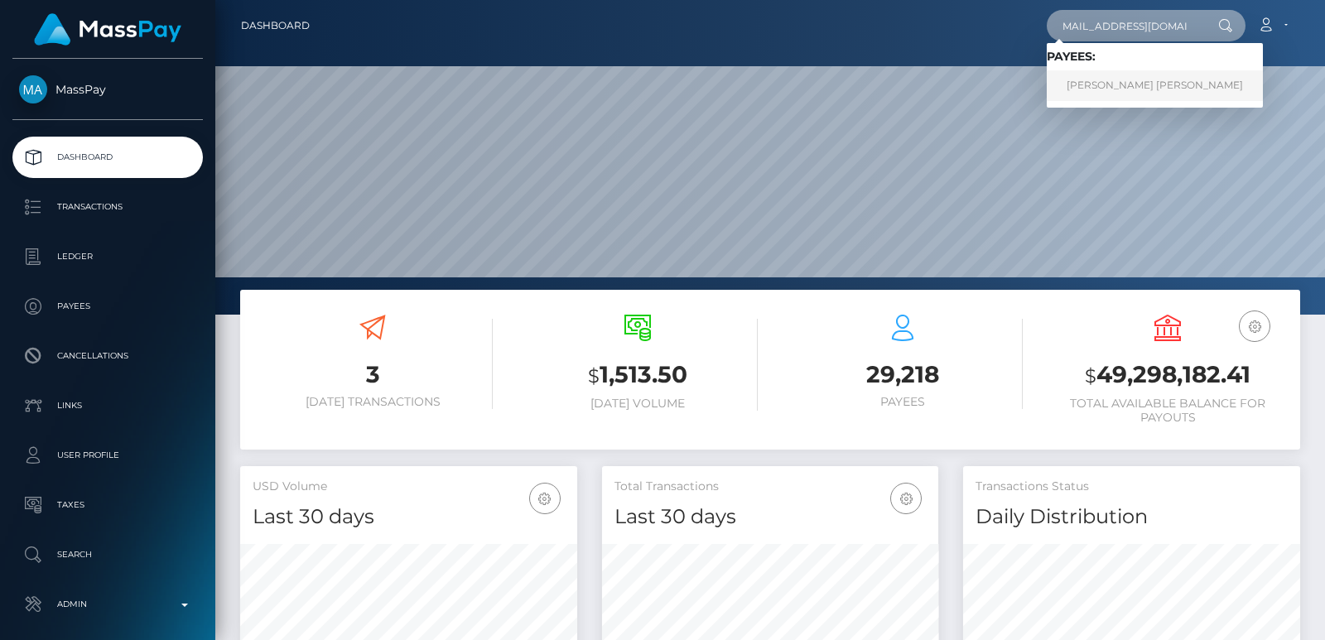
type input "elmaestro777@icloud.com"
click at [1109, 94] on link "Malik DSean Hayes Hawkins" at bounding box center [1155, 85] width 216 height 31
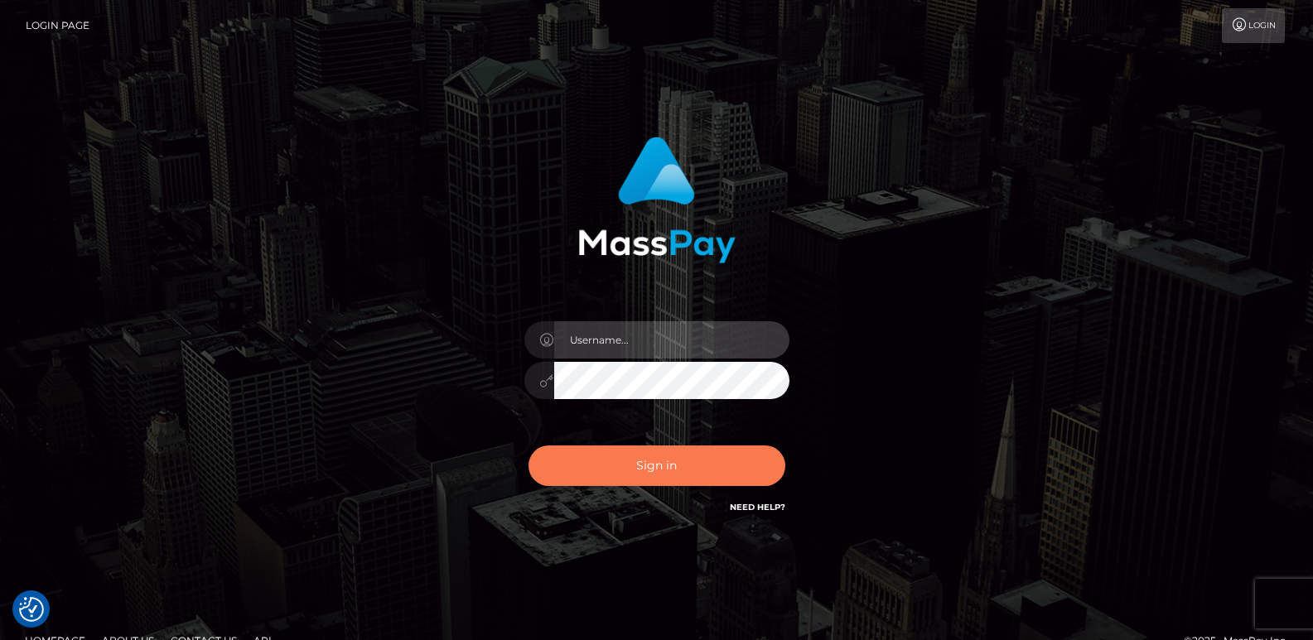
type input "[DOMAIN_NAME]"
click at [657, 466] on button "Sign in" at bounding box center [656, 466] width 257 height 41
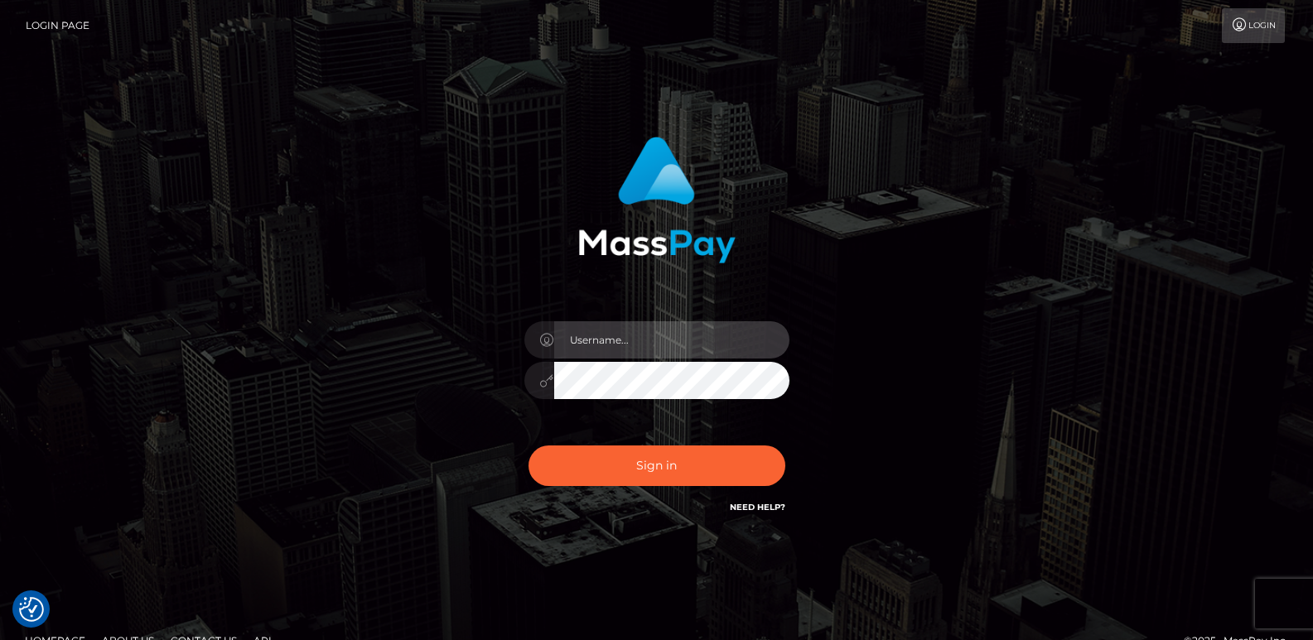
type input "ts2.es"
click at [694, 491] on div "Sign in Need Help?" at bounding box center [657, 473] width 290 height 74
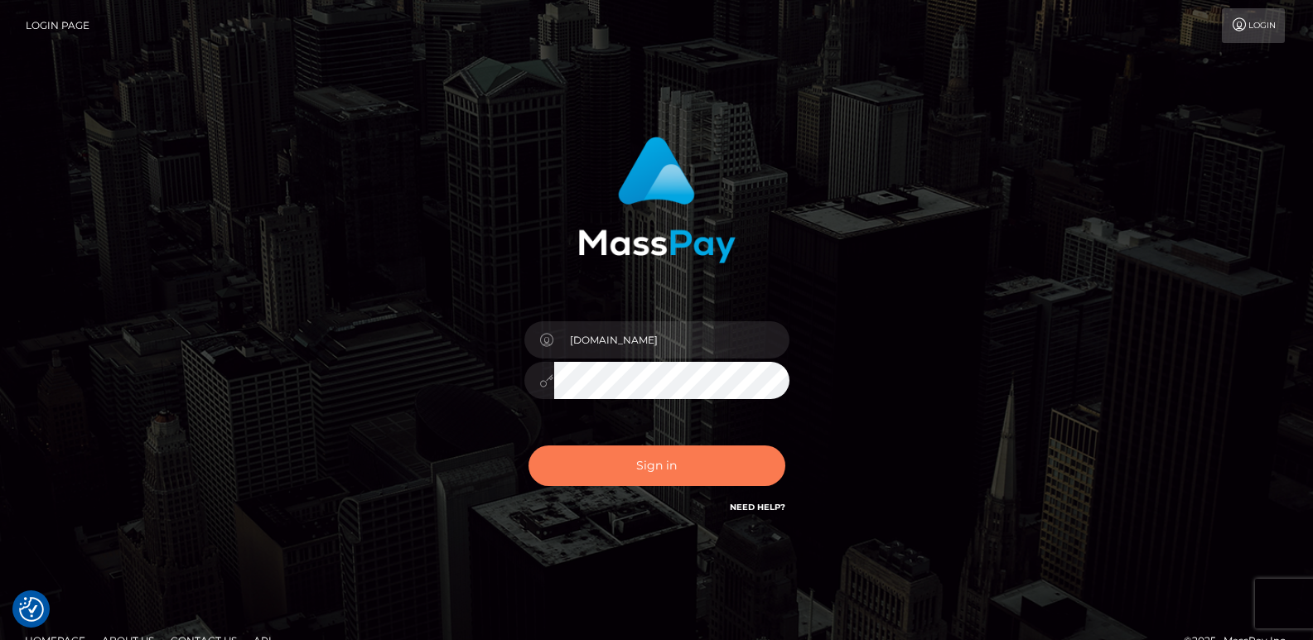
click at [685, 465] on button "Sign in" at bounding box center [656, 466] width 257 height 41
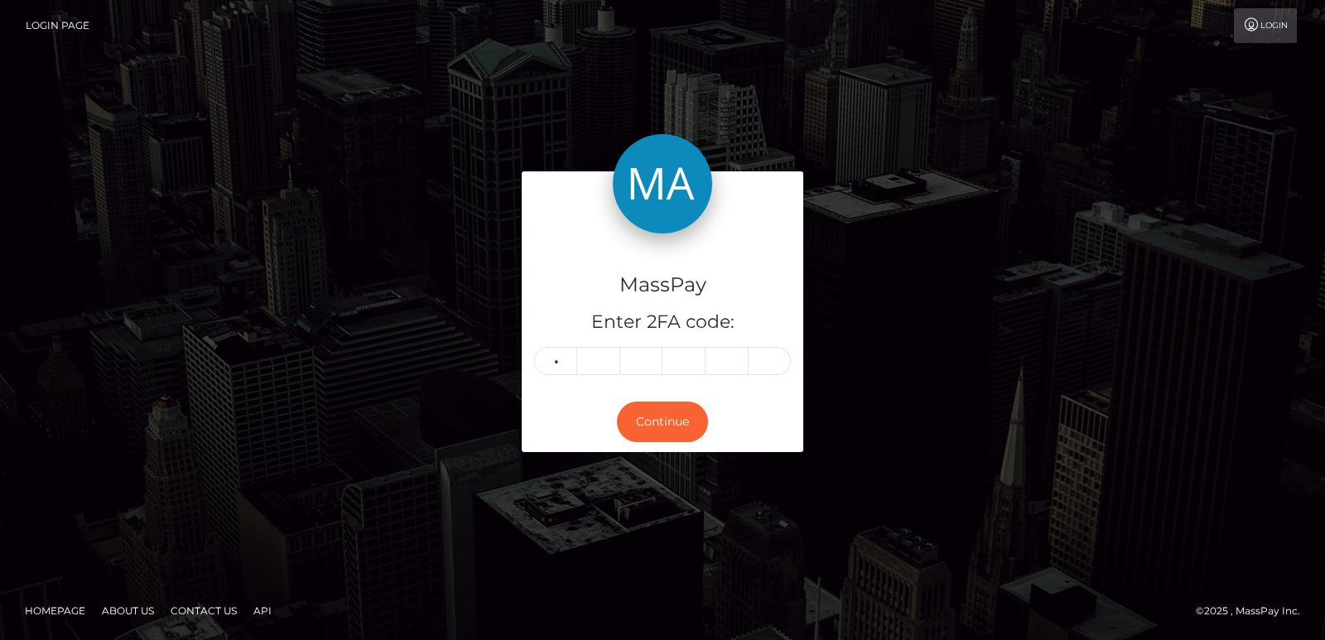
type input "5"
type input "4"
type input "6"
type input "5"
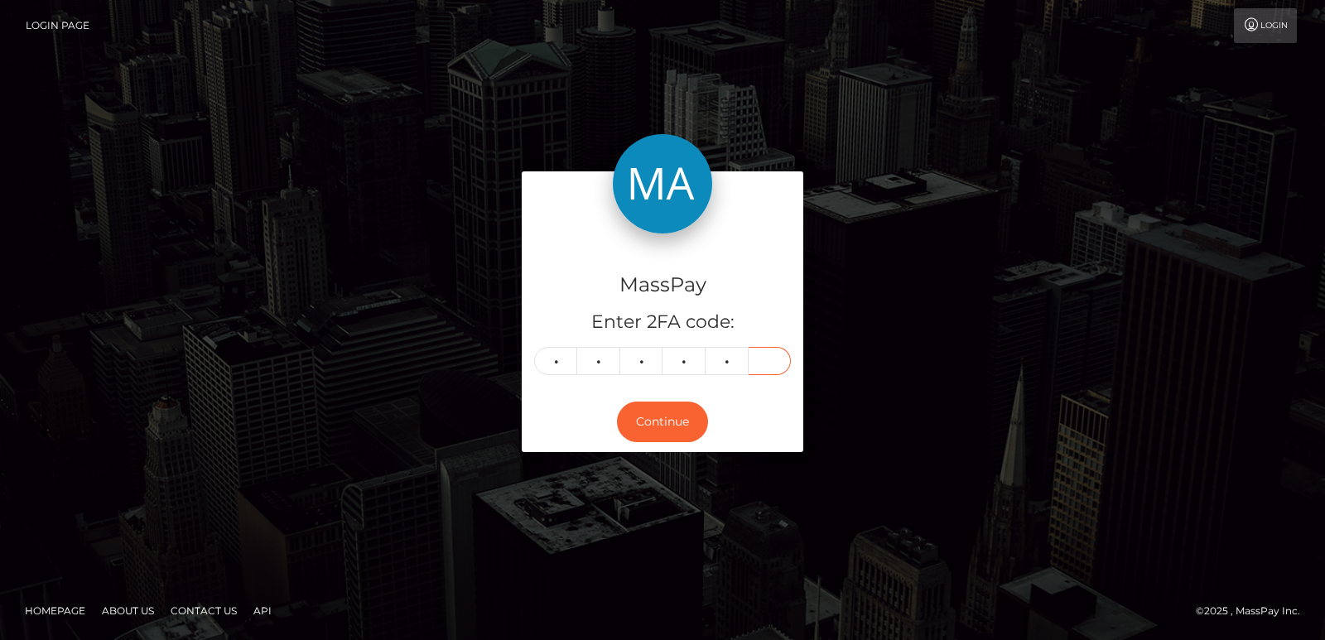
type input "9"
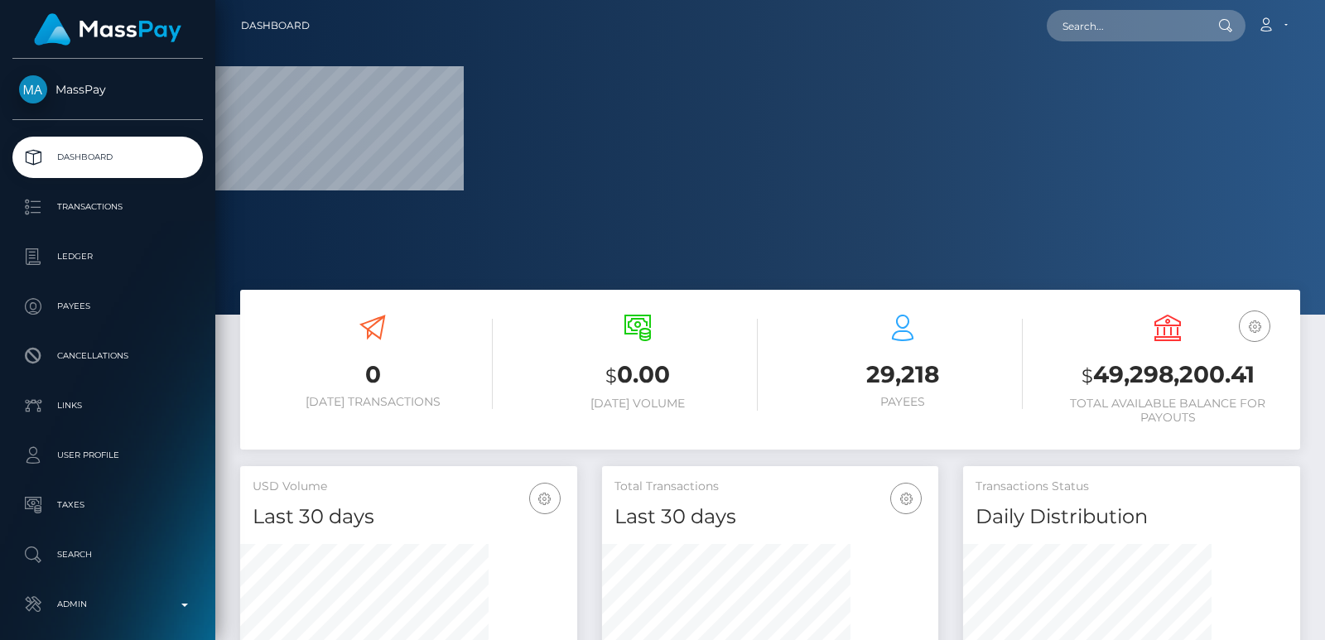
scroll to position [294, 336]
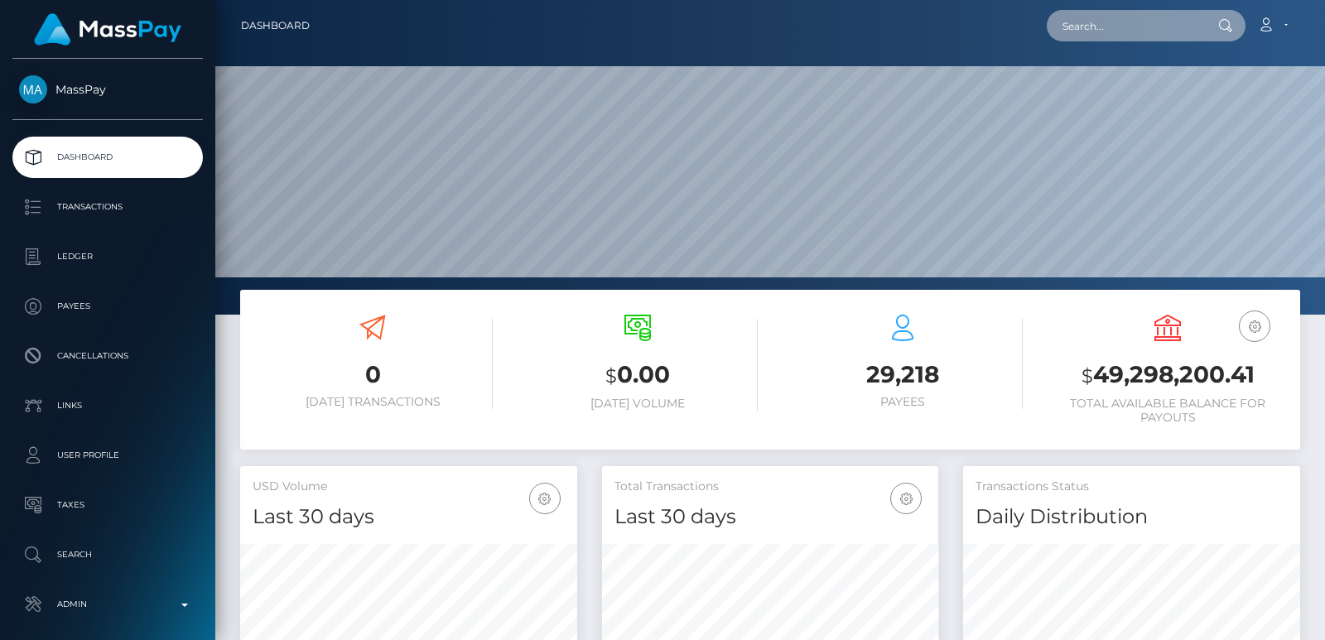
click at [1149, 31] on input "text" at bounding box center [1125, 25] width 156 height 31
paste input "vivapharrel@gmail.com"
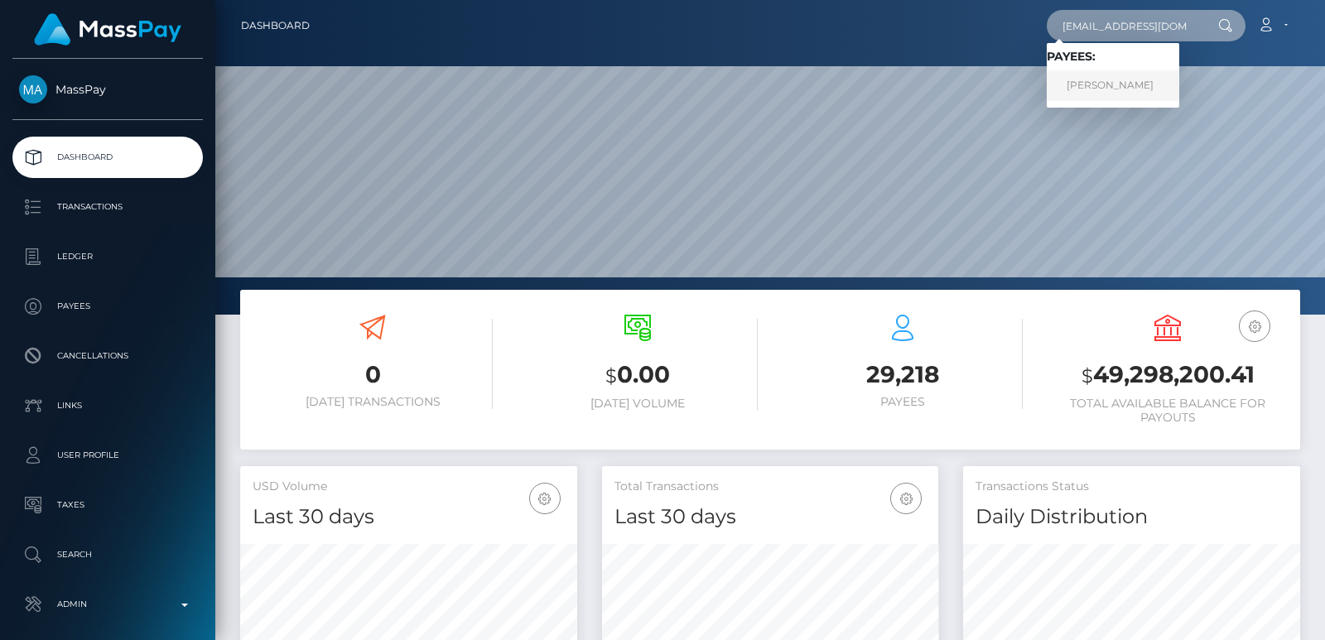
type input "vivapharrel@gmail.com"
click at [1097, 84] on link "Viviane Morwabe" at bounding box center [1113, 85] width 133 height 31
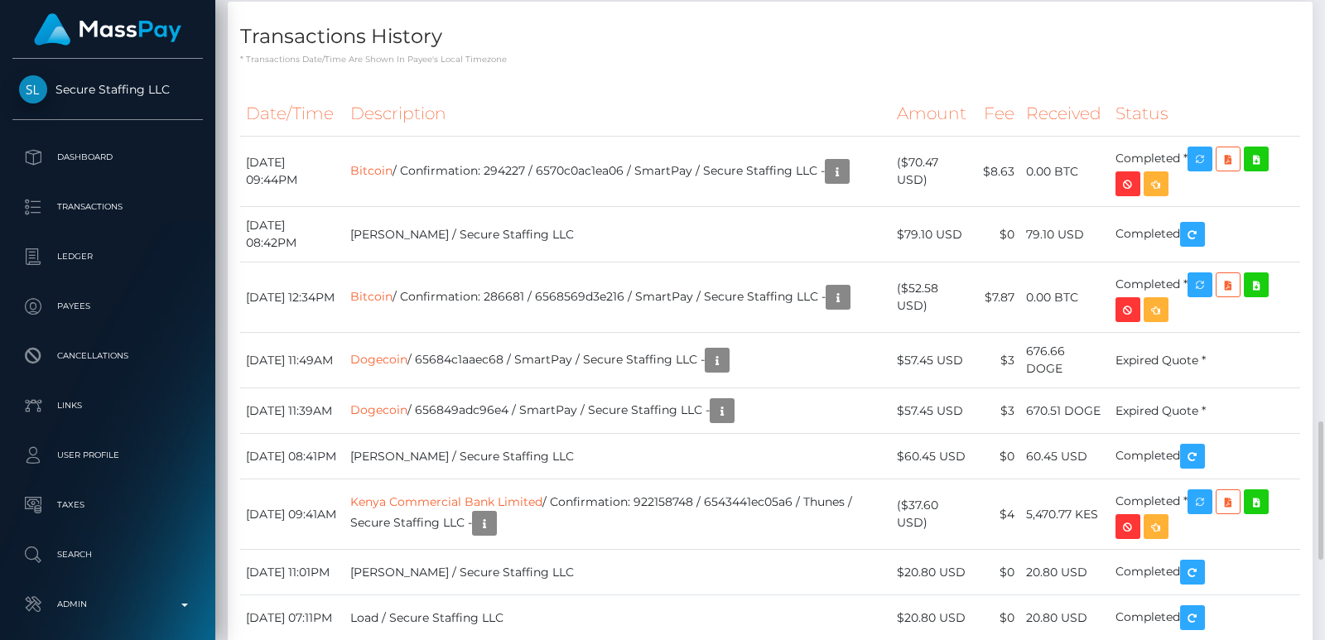
scroll to position [1963, 0]
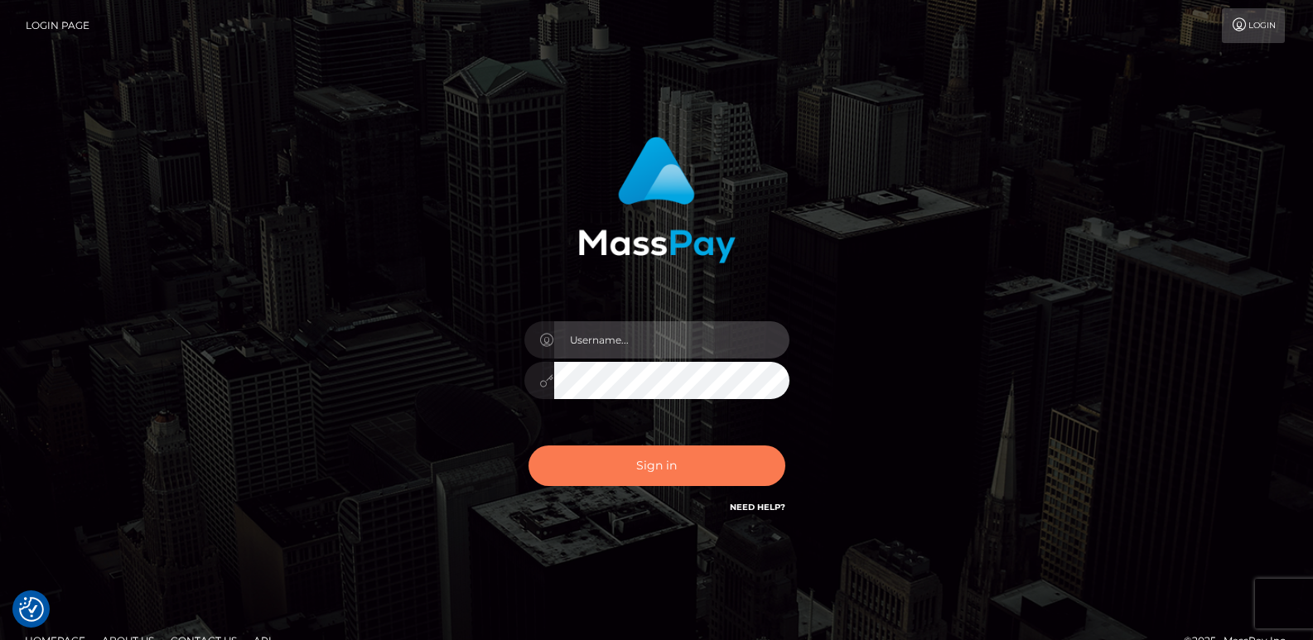
type input "ts2.es"
click at [591, 468] on button "Sign in" at bounding box center [656, 466] width 257 height 41
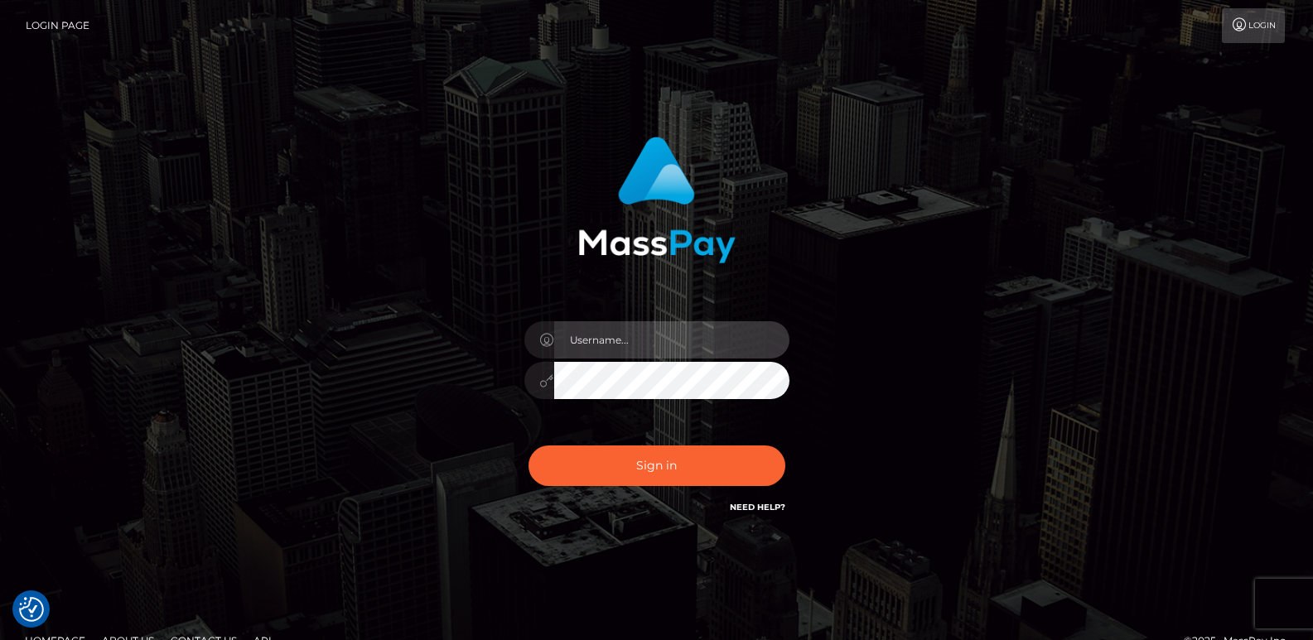
type input "ts2.es"
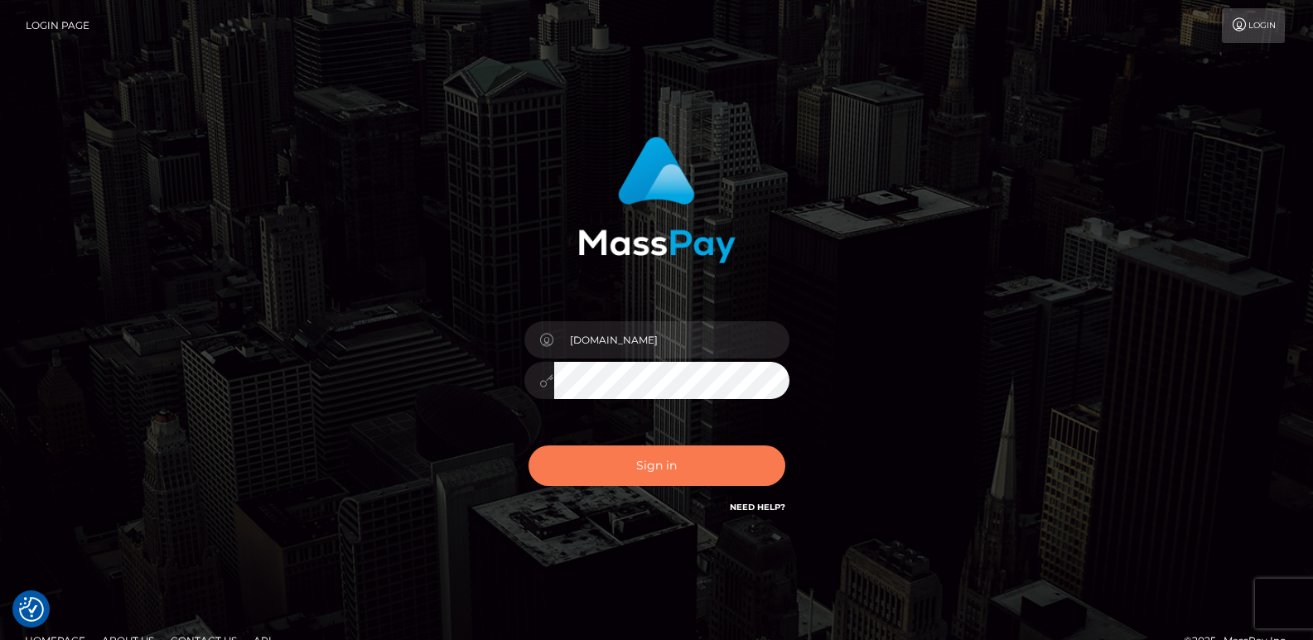
click at [591, 468] on button "Sign in" at bounding box center [656, 466] width 257 height 41
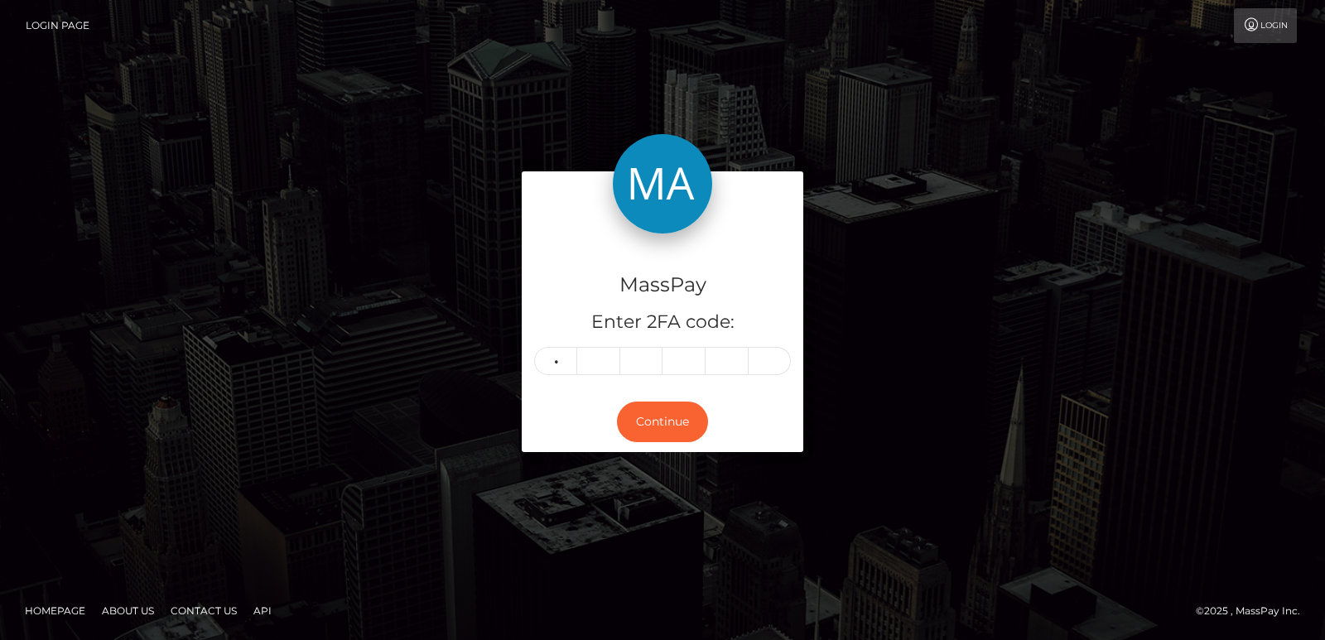
type input "9"
type input "8"
type input "9"
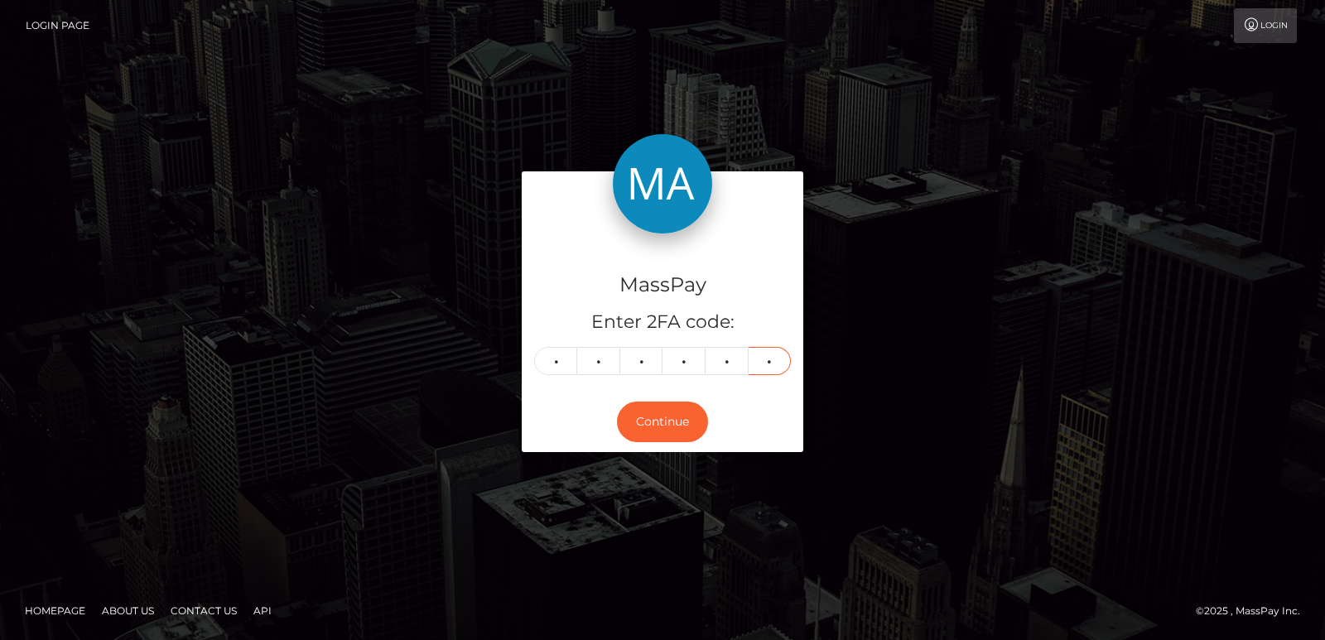
type input "9"
drag, startPoint x: 663, startPoint y: 395, endPoint x: 655, endPoint y: 416, distance: 22.0
click at [655, 416] on div "Continue" at bounding box center [663, 422] width 282 height 60
click at [655, 416] on button "Continue" at bounding box center [662, 422] width 91 height 41
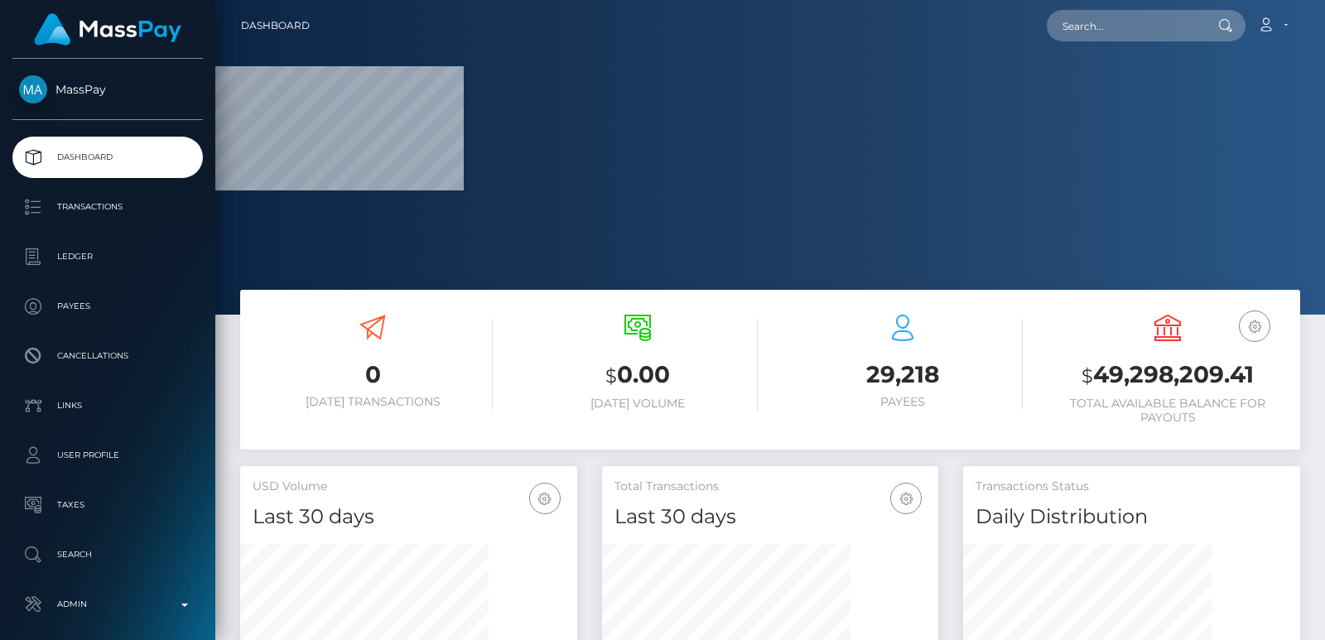
scroll to position [294, 336]
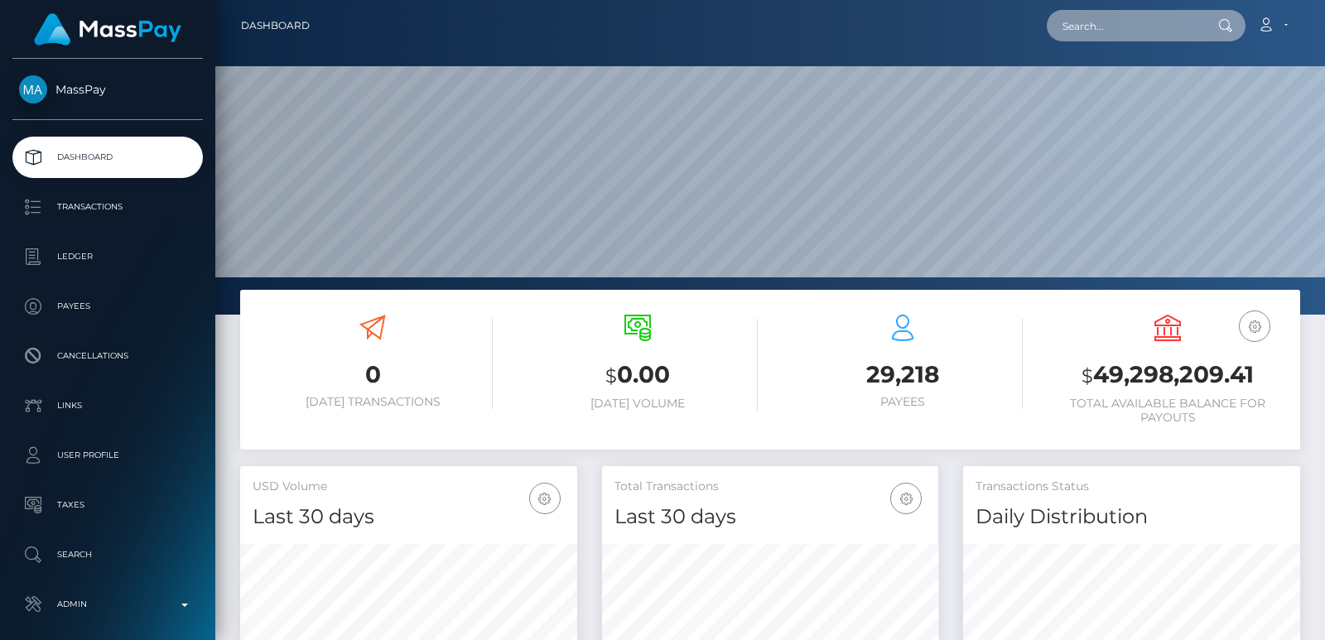
click at [1088, 31] on input "text" at bounding box center [1125, 25] width 156 height 31
paste input "4518miraclec@gmail.com"
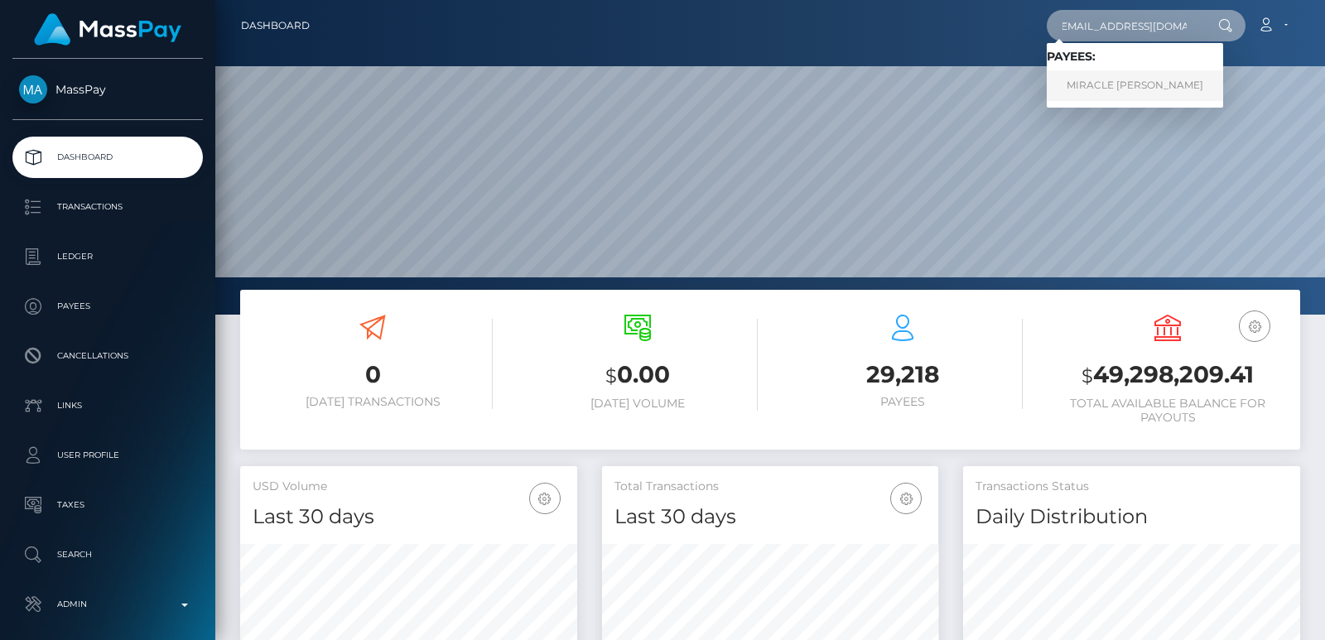
type input "4518miraclec@gmail.com"
click at [1088, 82] on link "MIRACLE ARIEL COLSTON" at bounding box center [1135, 85] width 176 height 31
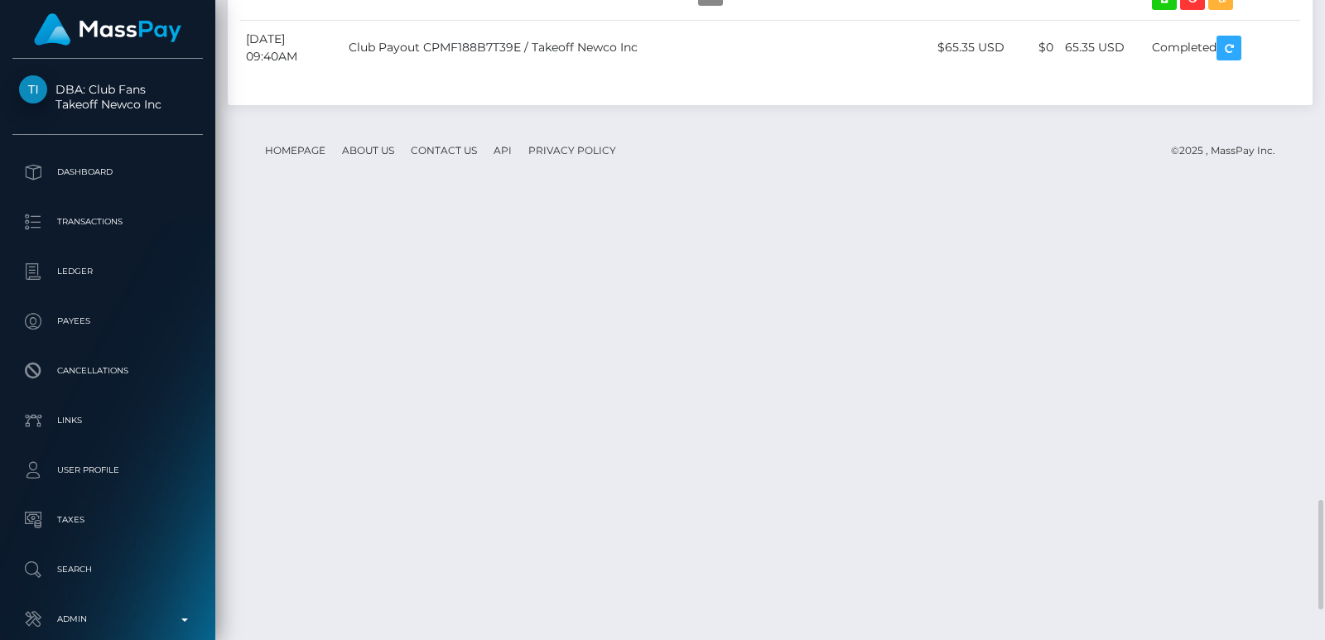
scroll to position [2834, 0]
